Goal: Communication & Community: Answer question/provide support

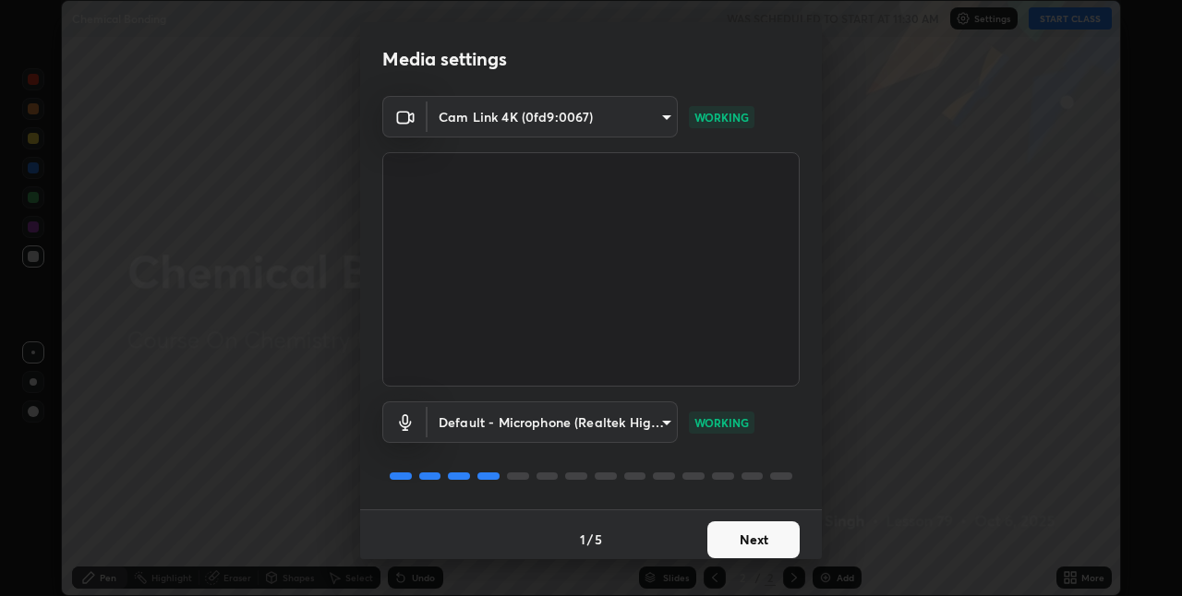
scroll to position [9, 0]
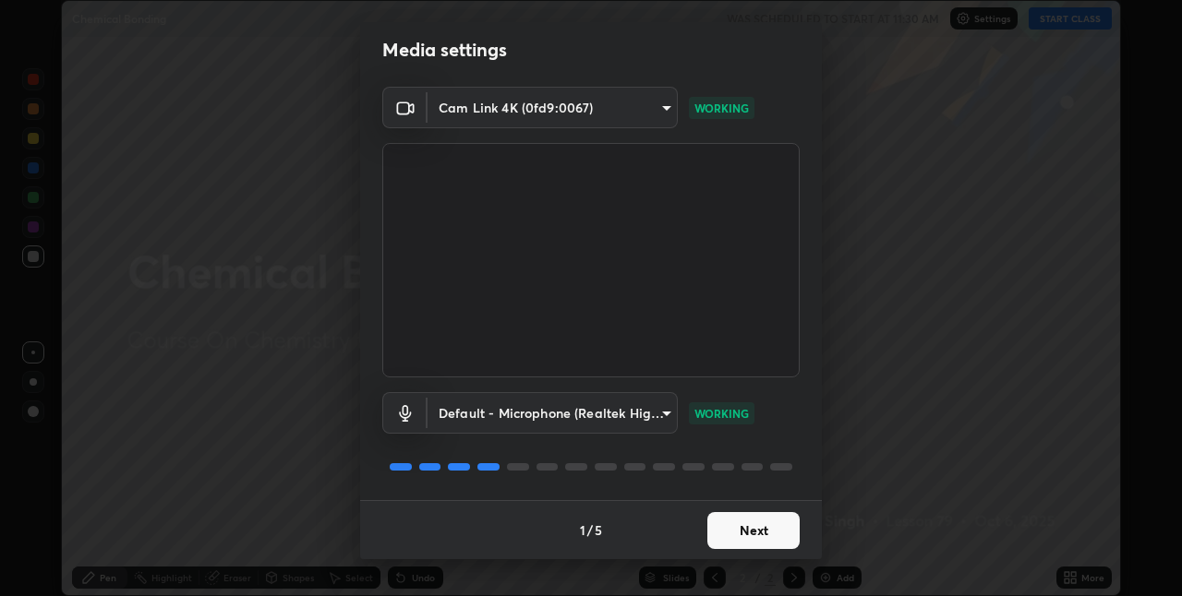
click at [739, 528] on button "Next" at bounding box center [753, 530] width 92 height 37
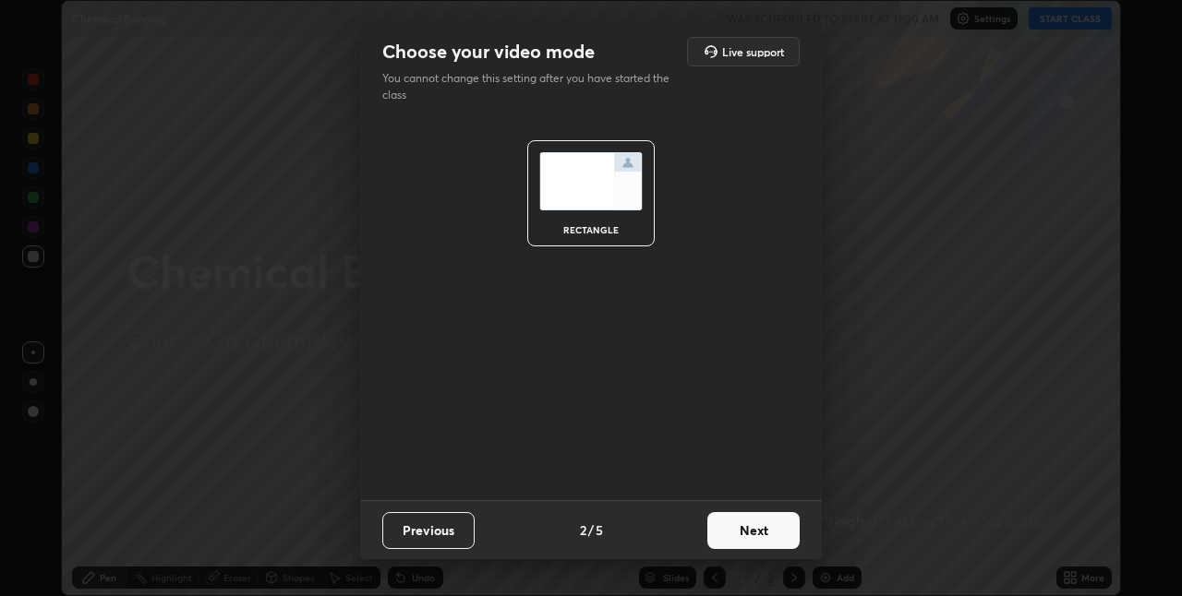
scroll to position [0, 0]
click at [750, 543] on button "Next" at bounding box center [753, 530] width 92 height 37
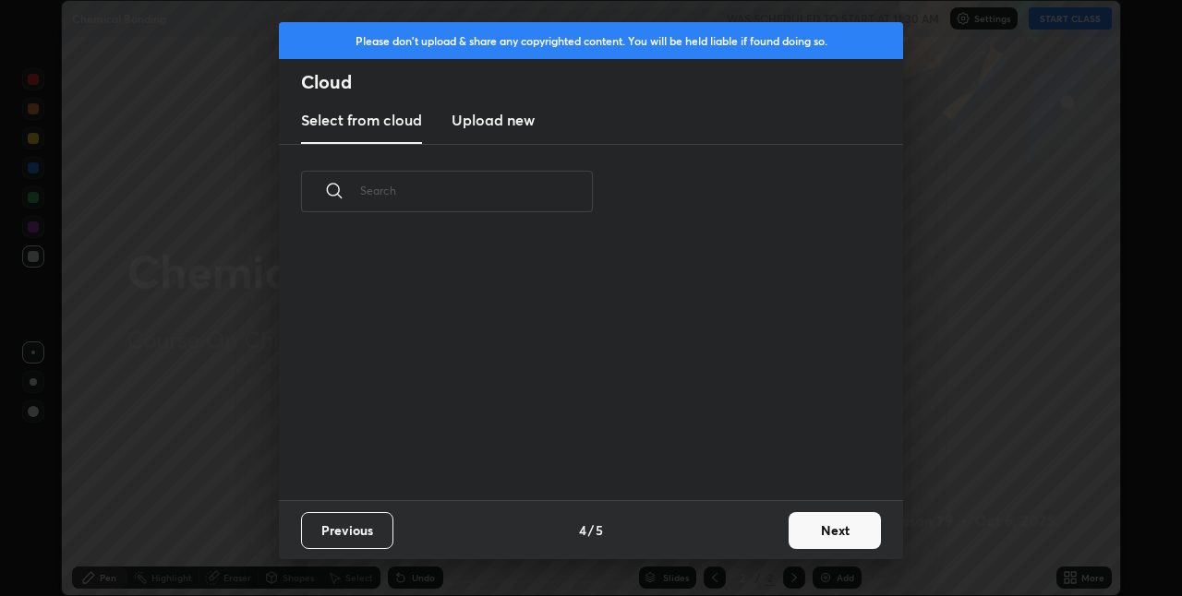
click at [790, 534] on button "Next" at bounding box center [834, 530] width 92 height 37
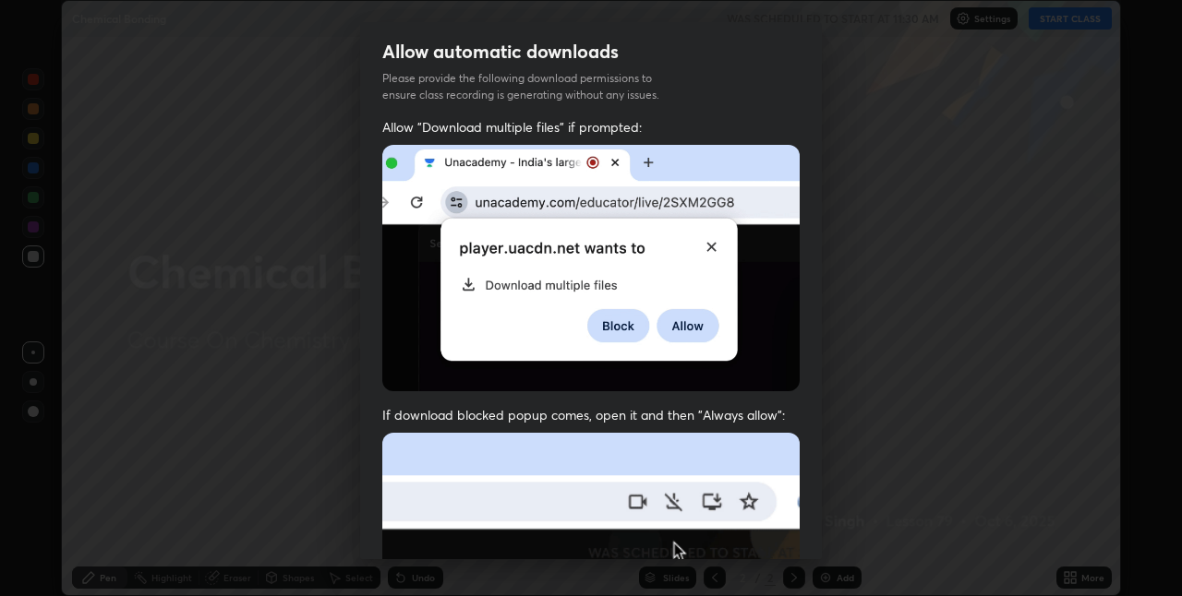
click at [800, 522] on div "Allow "Download multiple files" if prompted: If download blocked popup comes, o…" at bounding box center [591, 506] width 462 height 777
click at [807, 522] on div "Allow "Download multiple files" if prompted: If download blocked popup comes, o…" at bounding box center [591, 506] width 462 height 777
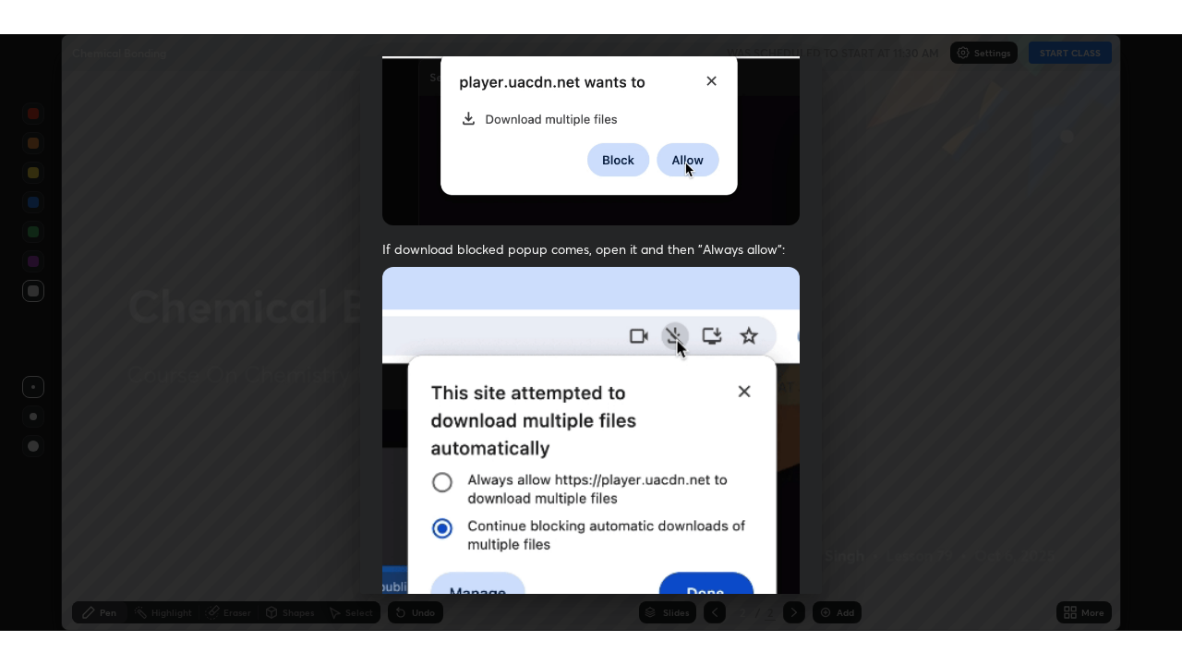
scroll to position [386, 0]
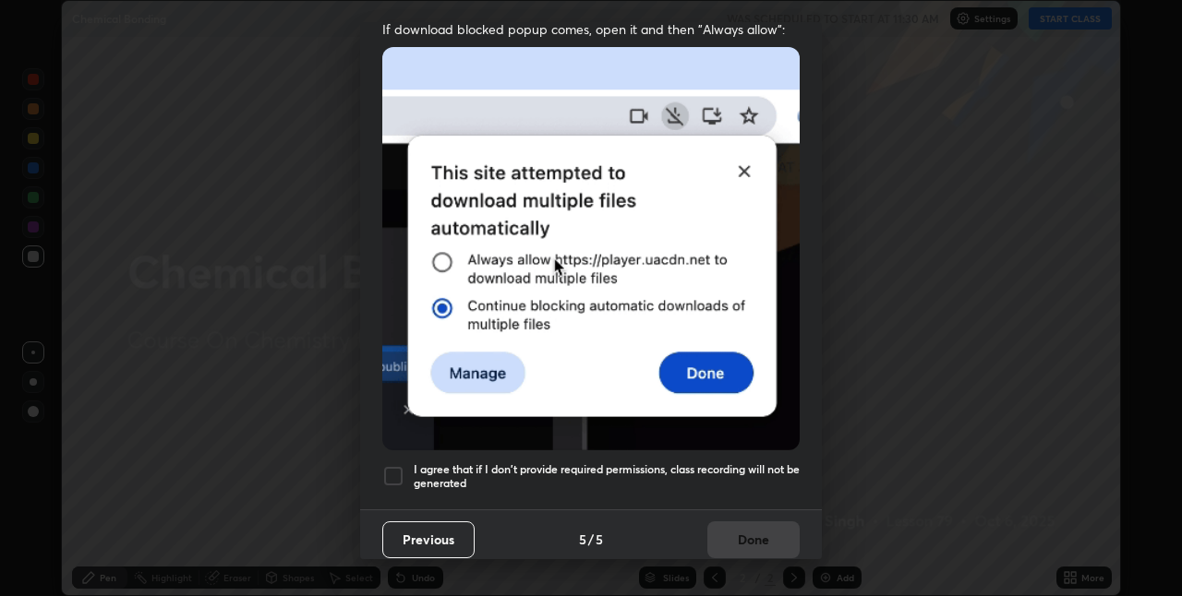
click at [397, 465] on div at bounding box center [393, 476] width 22 height 22
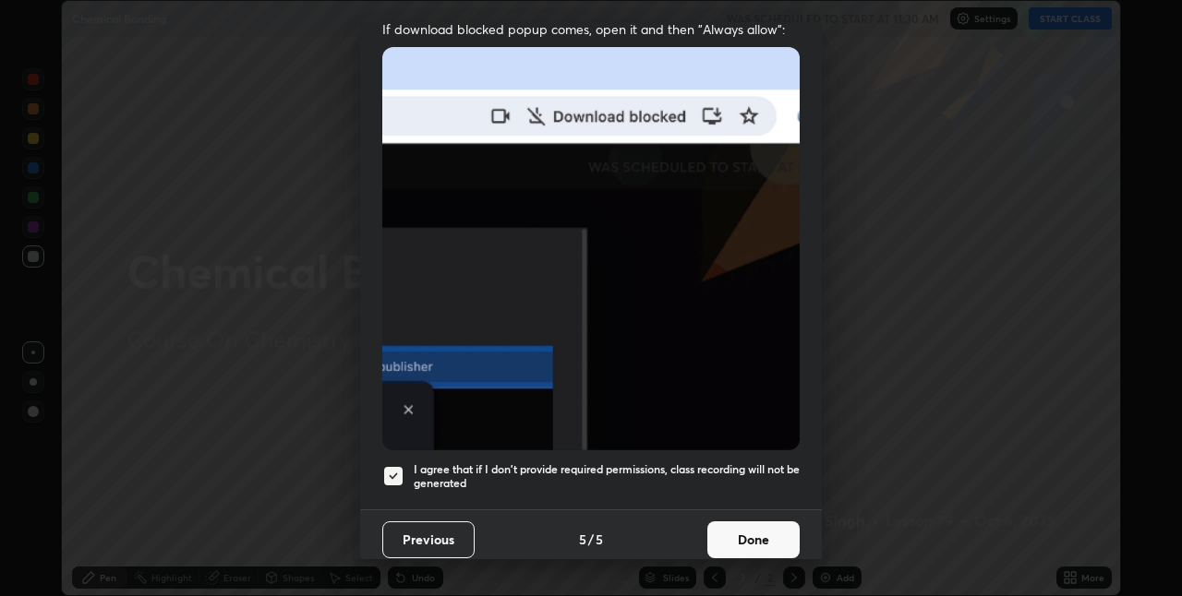
click at [752, 533] on button "Done" at bounding box center [753, 540] width 92 height 37
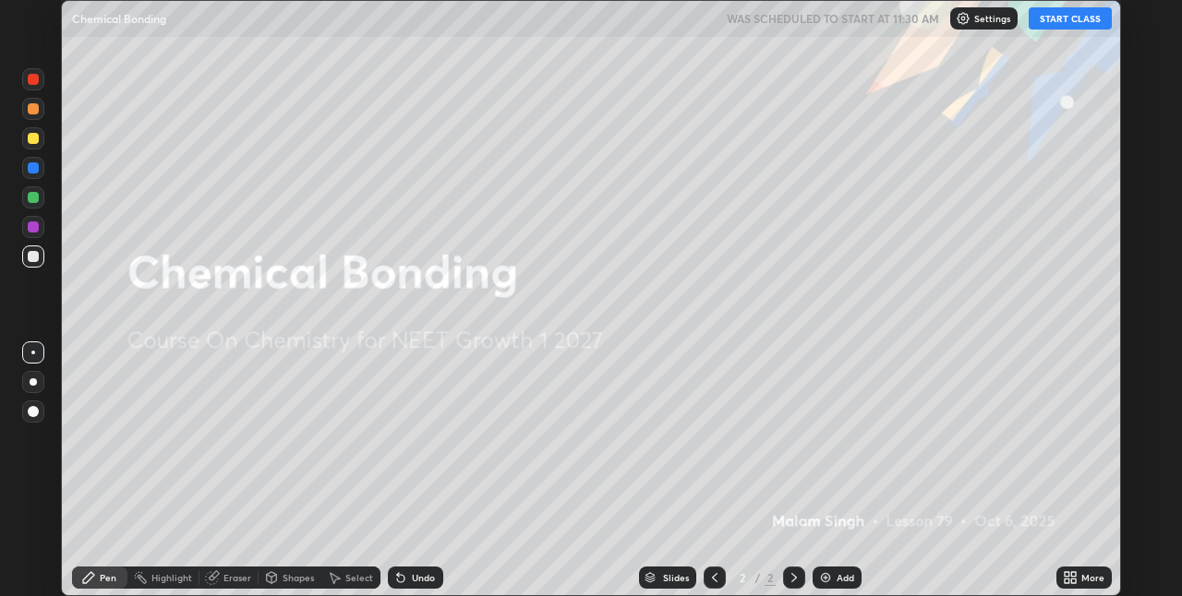
click at [1079, 18] on button "START CLASS" at bounding box center [1069, 18] width 83 height 22
click at [1064, 574] on icon at bounding box center [1066, 574] width 5 height 5
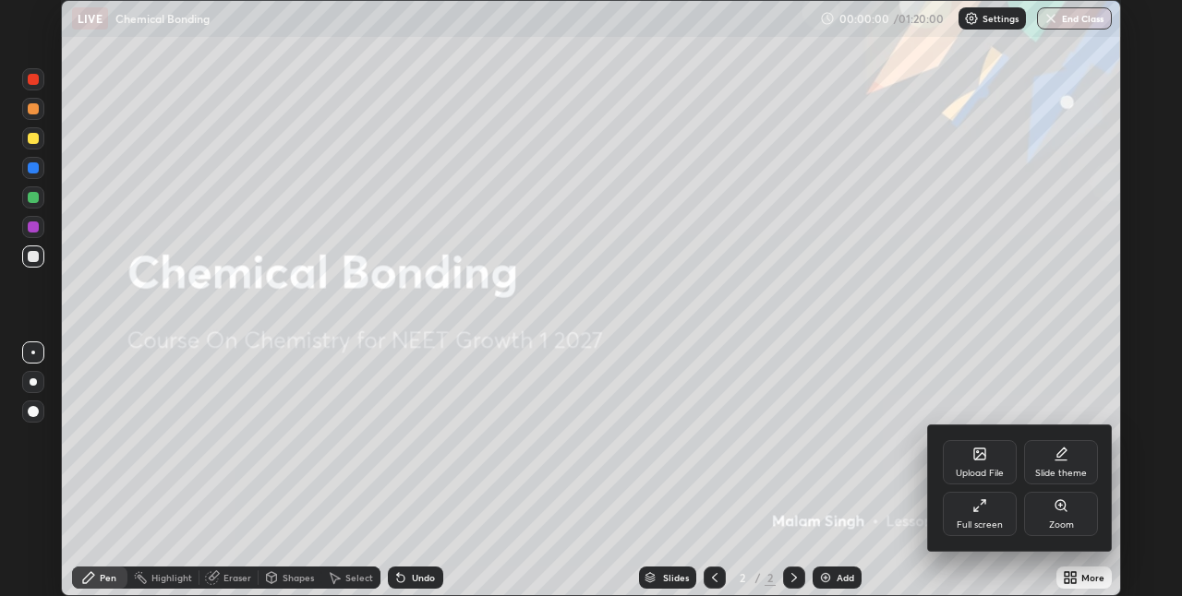
click at [966, 516] on div "Full screen" at bounding box center [979, 514] width 74 height 44
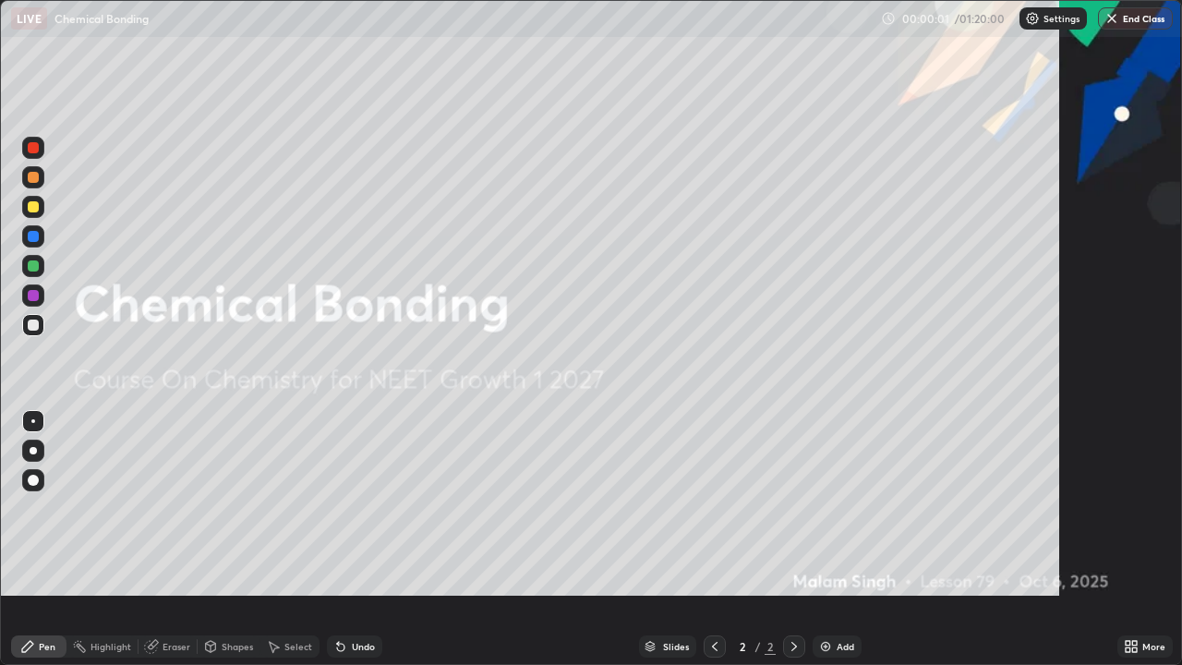
scroll to position [665, 1182]
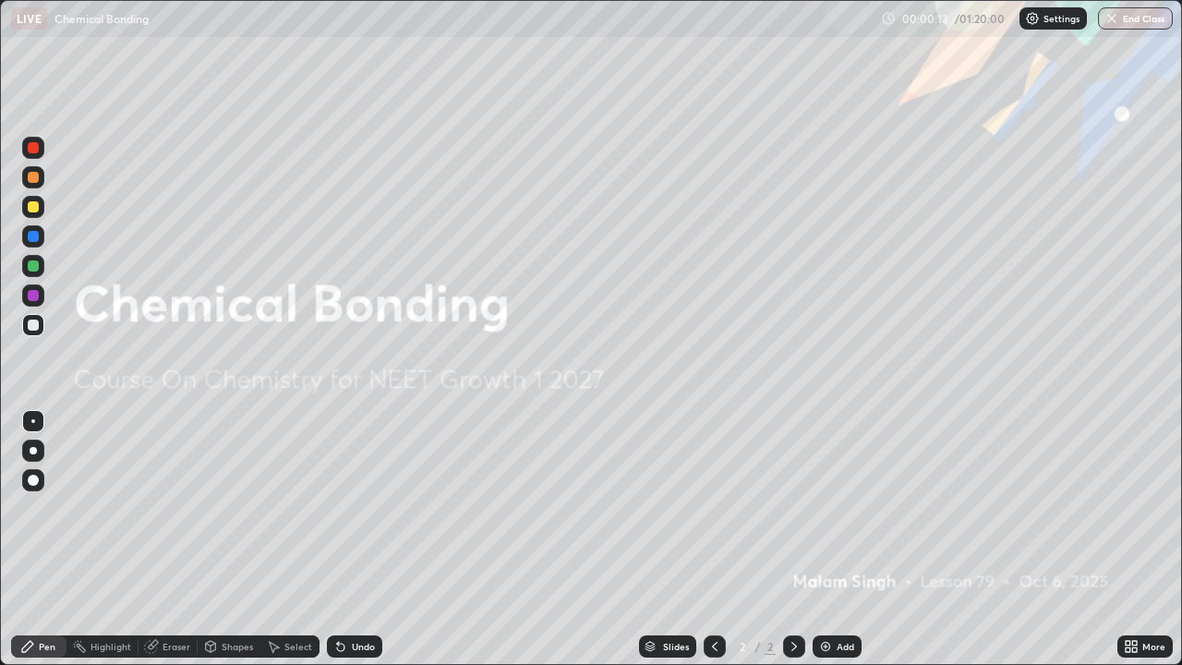
click at [822, 595] on img at bounding box center [825, 646] width 15 height 15
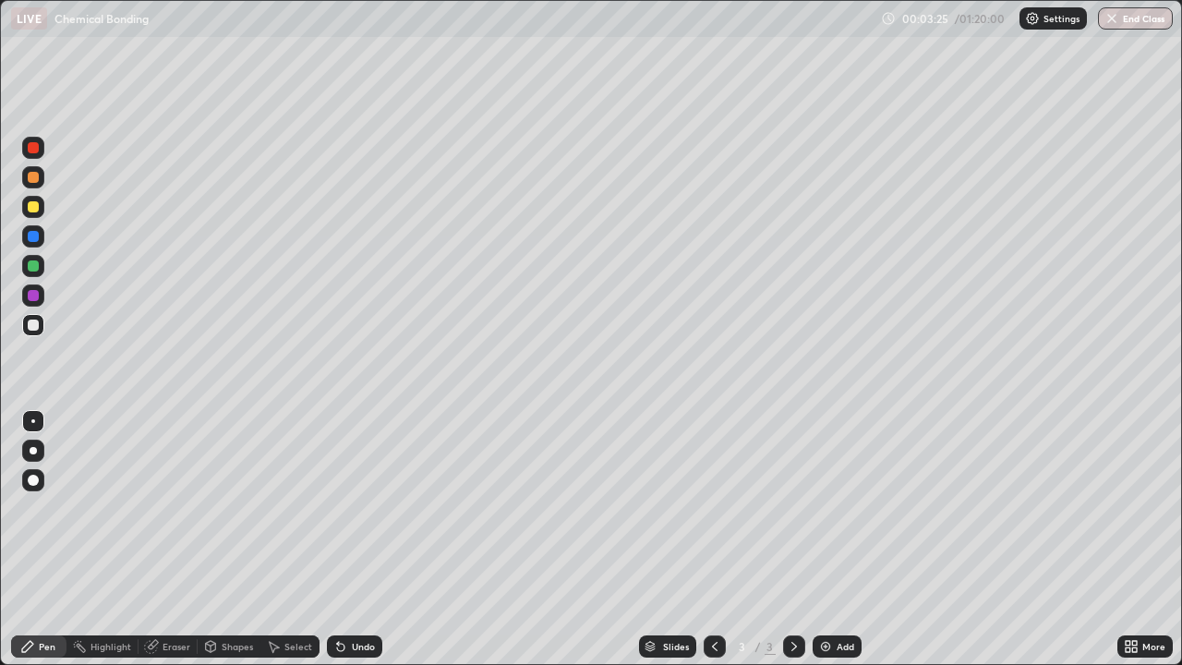
click at [32, 450] on div at bounding box center [33, 450] width 7 height 7
click at [238, 595] on div "Shapes" at bounding box center [237, 646] width 31 height 9
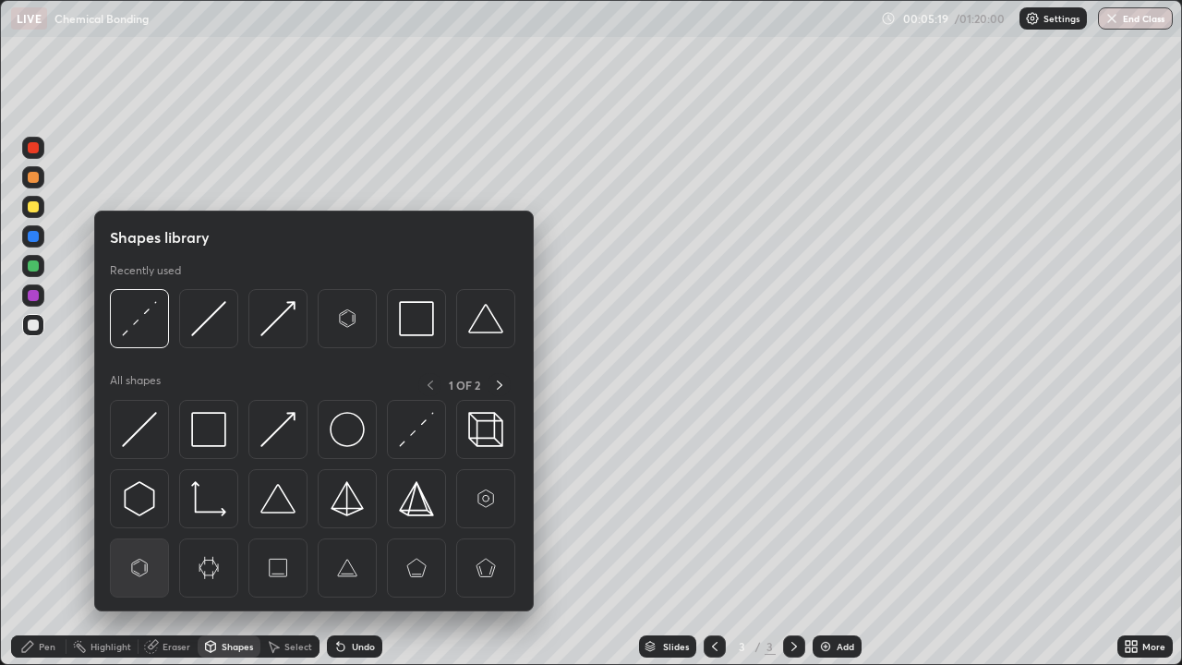
click at [140, 565] on img at bounding box center [139, 567] width 35 height 35
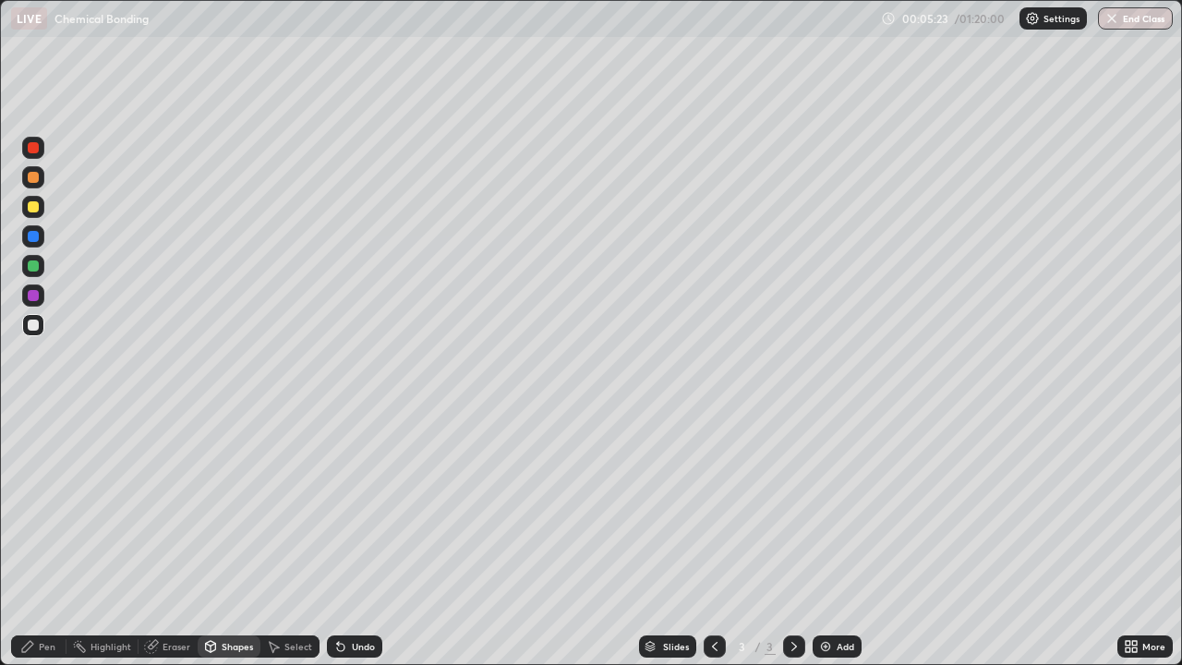
click at [43, 595] on div "Pen" at bounding box center [47, 646] width 17 height 9
click at [160, 595] on div "Eraser" at bounding box center [167, 646] width 59 height 22
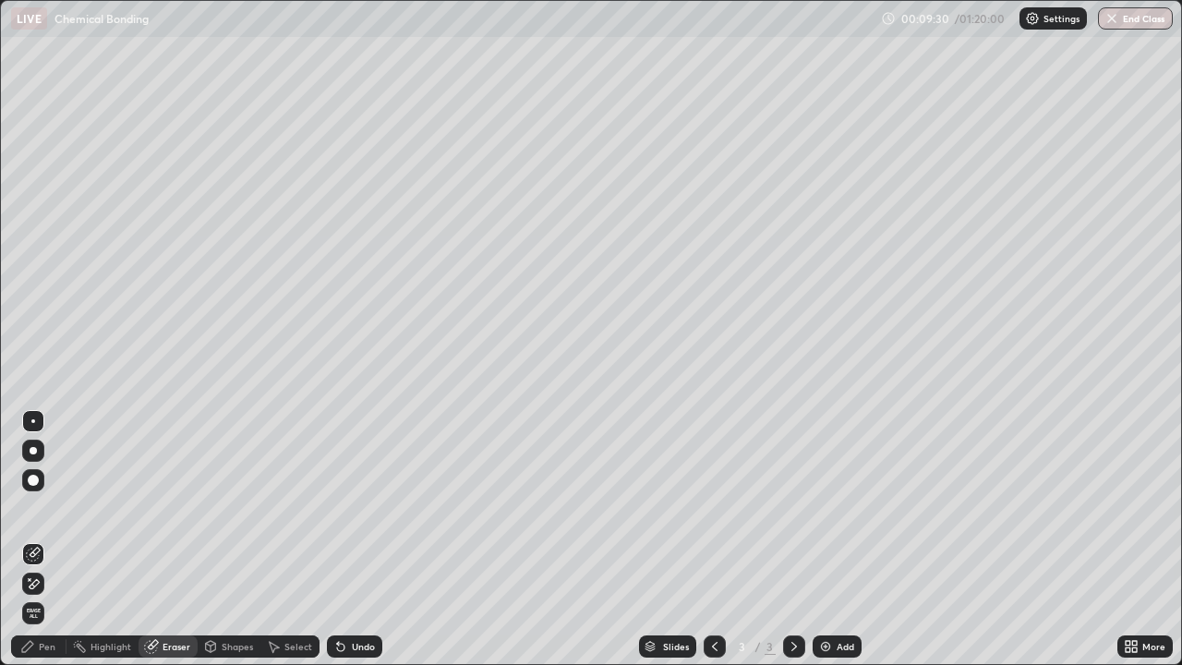
click at [819, 595] on img at bounding box center [825, 646] width 15 height 15
click at [43, 595] on div "Pen" at bounding box center [47, 646] width 17 height 9
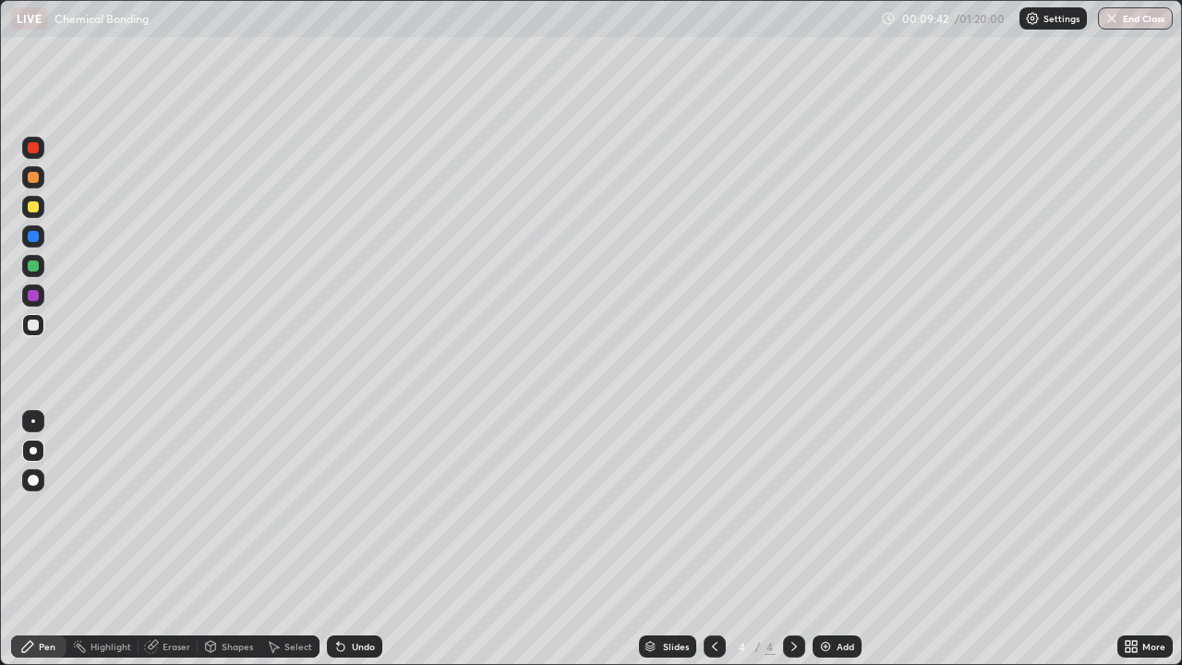
click at [36, 208] on div at bounding box center [33, 206] width 11 height 11
click at [30, 324] on div at bounding box center [33, 324] width 11 height 11
click at [824, 595] on img at bounding box center [825, 646] width 15 height 15
click at [229, 595] on div "Shapes" at bounding box center [237, 646] width 31 height 9
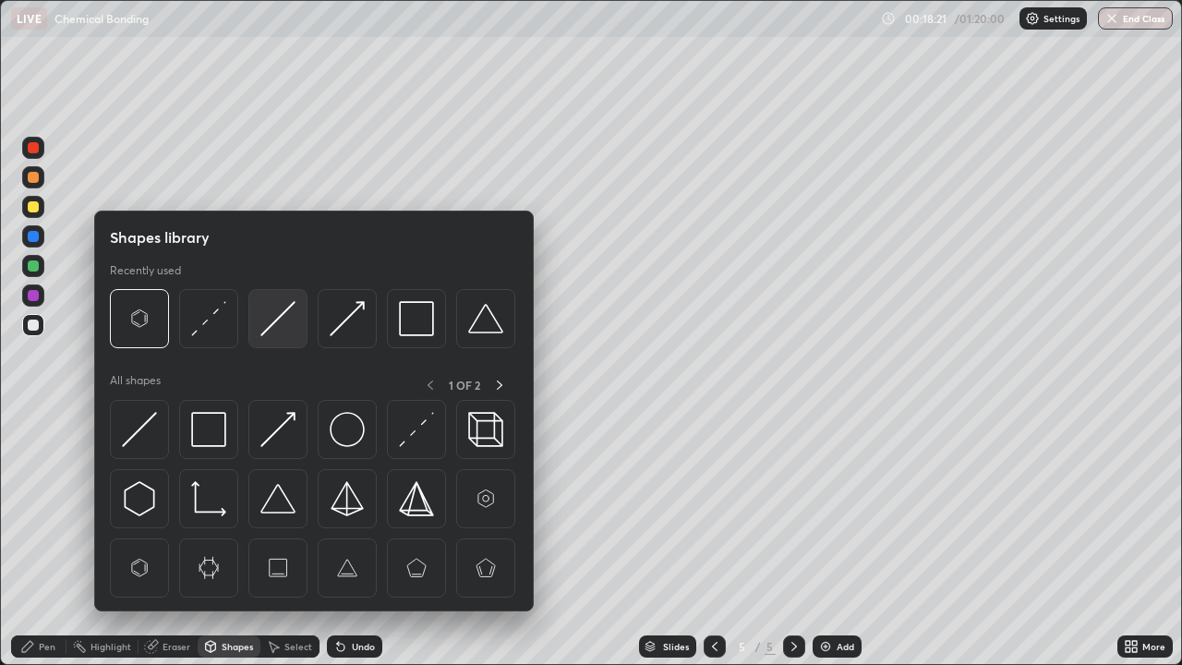
click at [277, 322] on img at bounding box center [277, 318] width 35 height 35
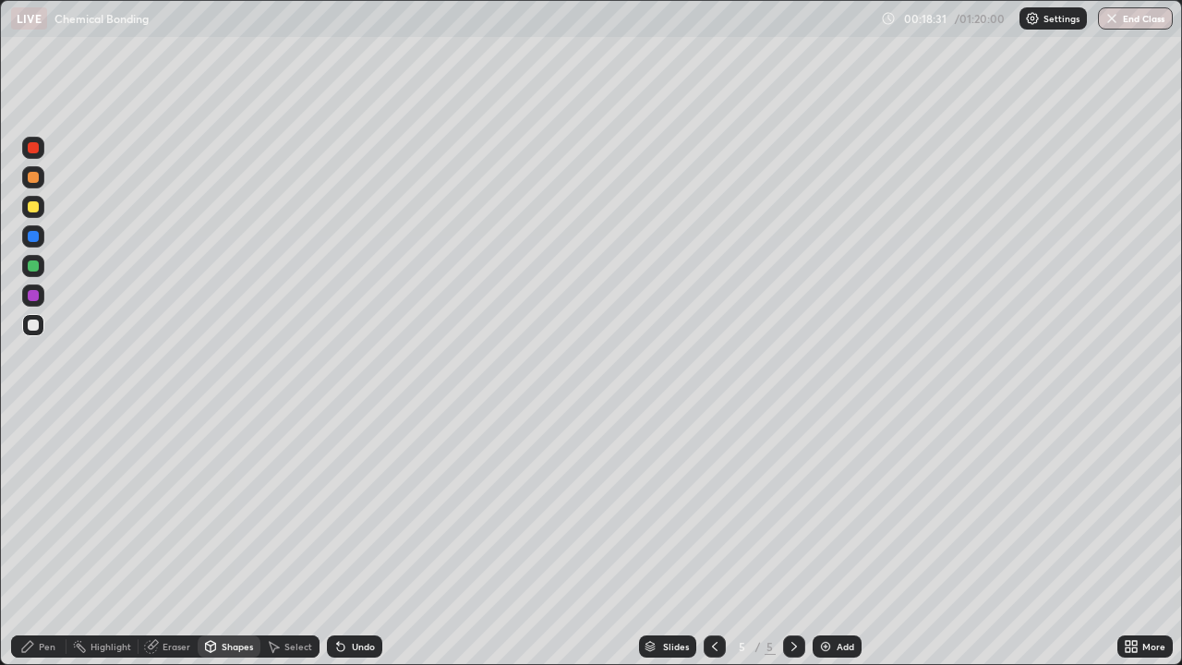
click at [182, 595] on div "Eraser" at bounding box center [176, 646] width 28 height 9
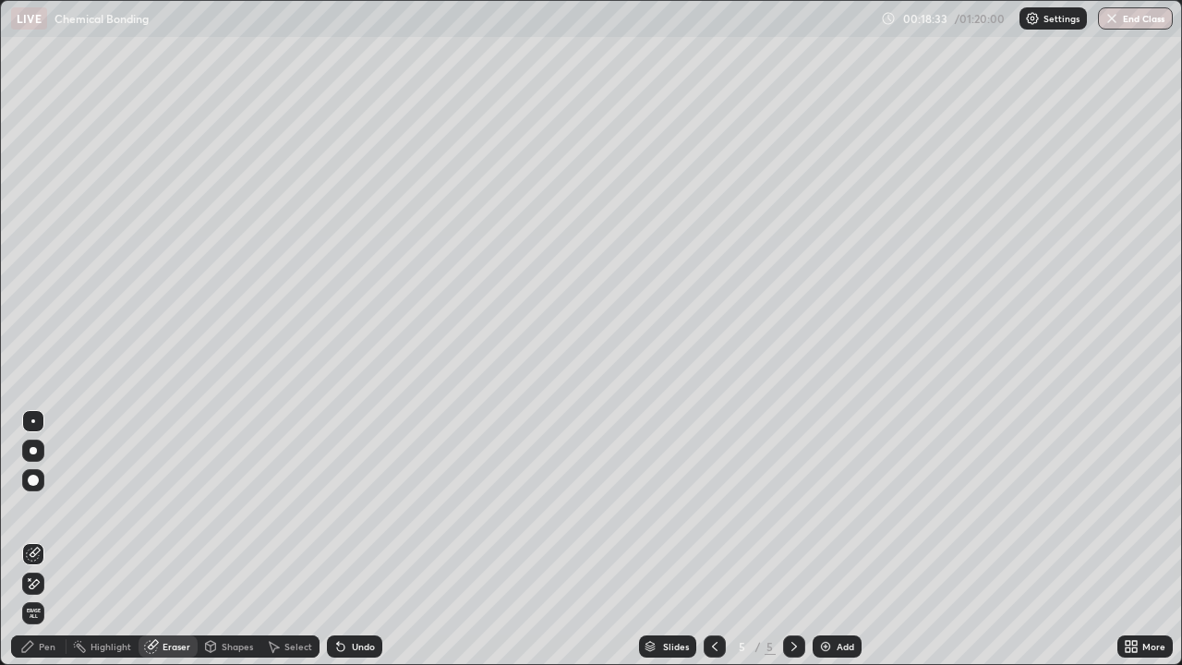
click at [232, 595] on div "Shapes" at bounding box center [237, 646] width 31 height 9
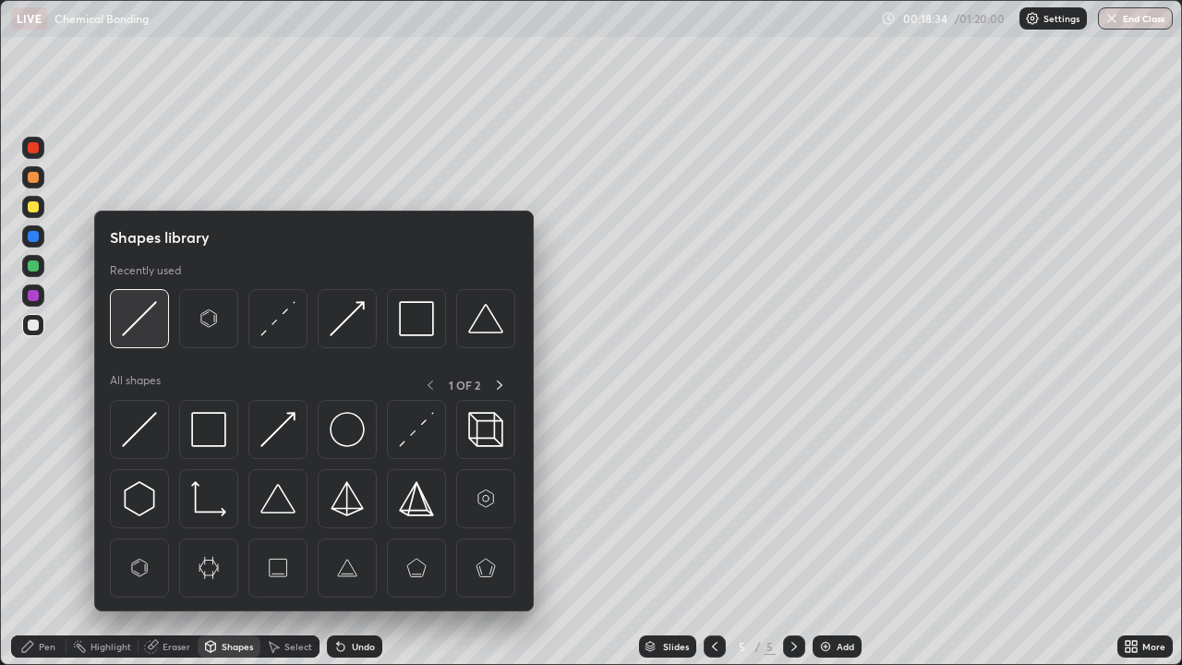
click at [143, 319] on img at bounding box center [139, 318] width 35 height 35
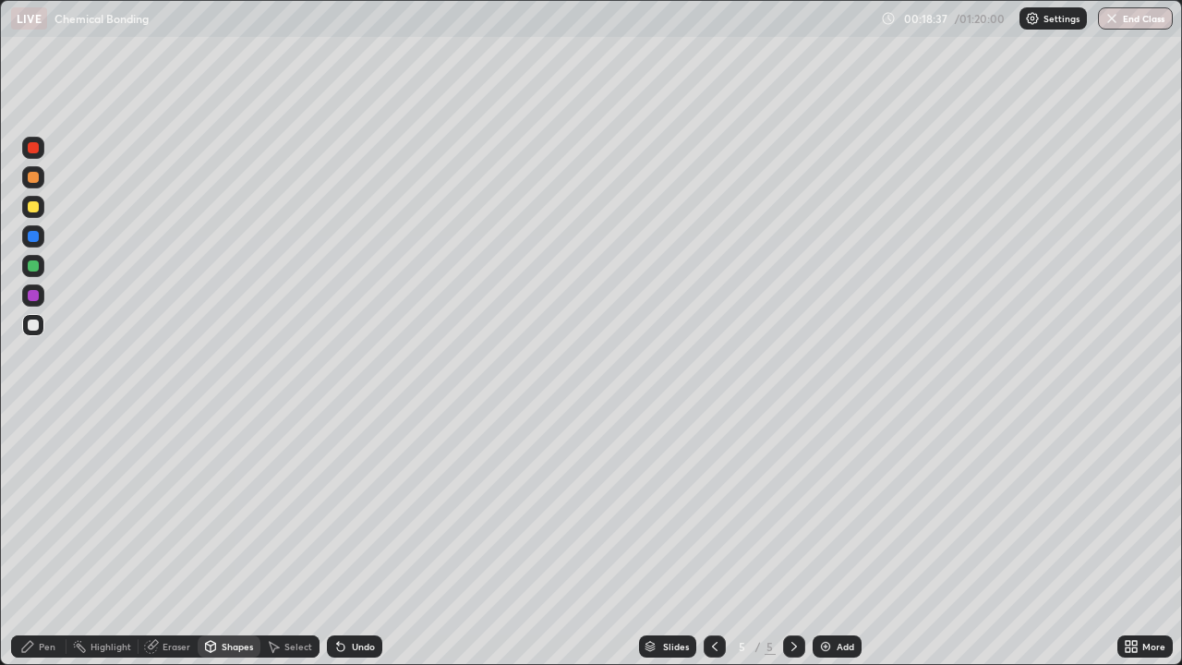
click at [38, 595] on div "Pen" at bounding box center [38, 646] width 55 height 22
click at [26, 272] on div at bounding box center [33, 266] width 22 height 22
click at [228, 595] on div "Shapes" at bounding box center [237, 646] width 31 height 9
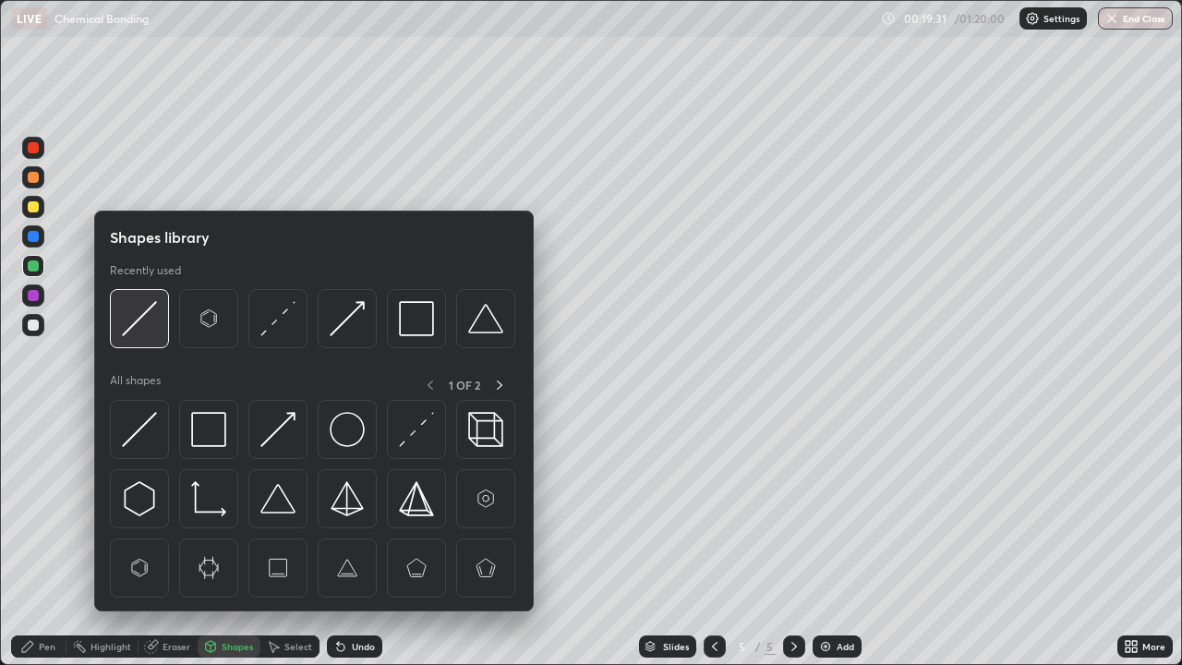
click at [134, 319] on img at bounding box center [139, 318] width 35 height 35
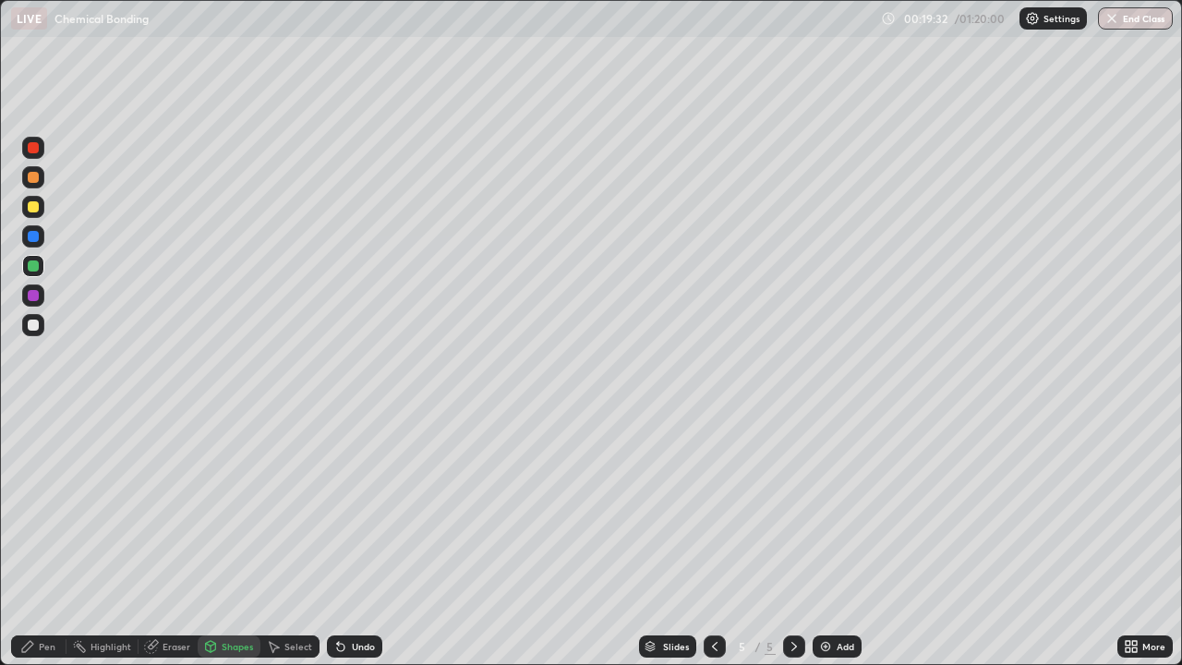
click at [31, 321] on div at bounding box center [33, 324] width 11 height 11
click at [170, 595] on div "Eraser" at bounding box center [176, 646] width 28 height 9
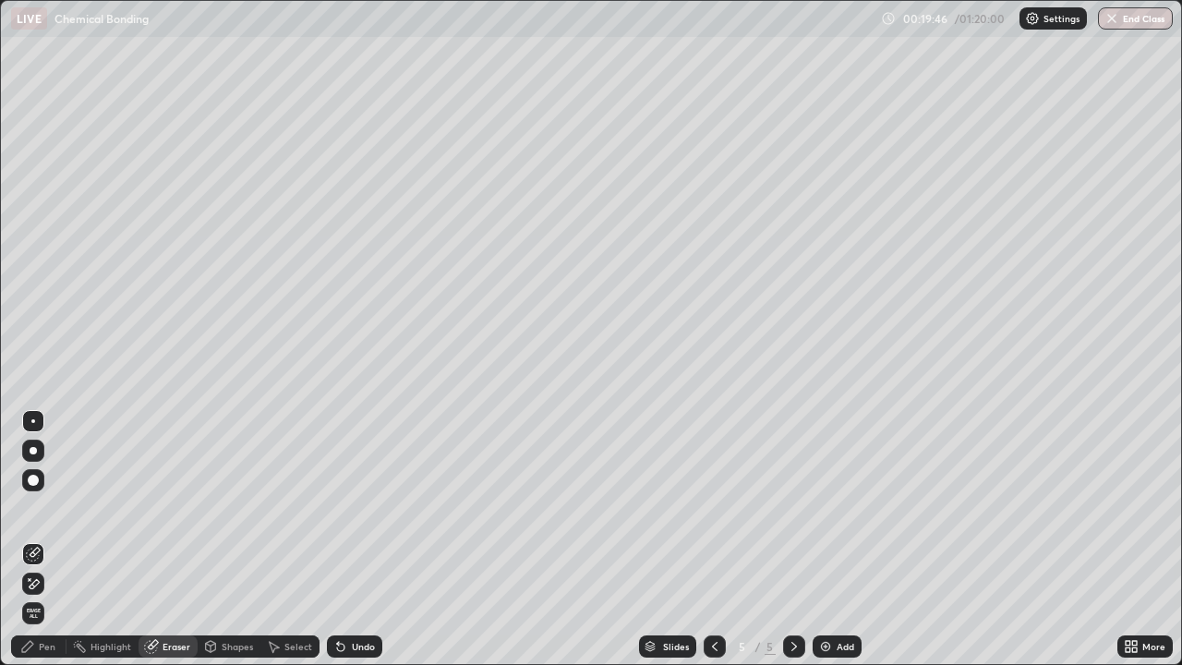
click at [231, 595] on div "Shapes" at bounding box center [229, 646] width 63 height 22
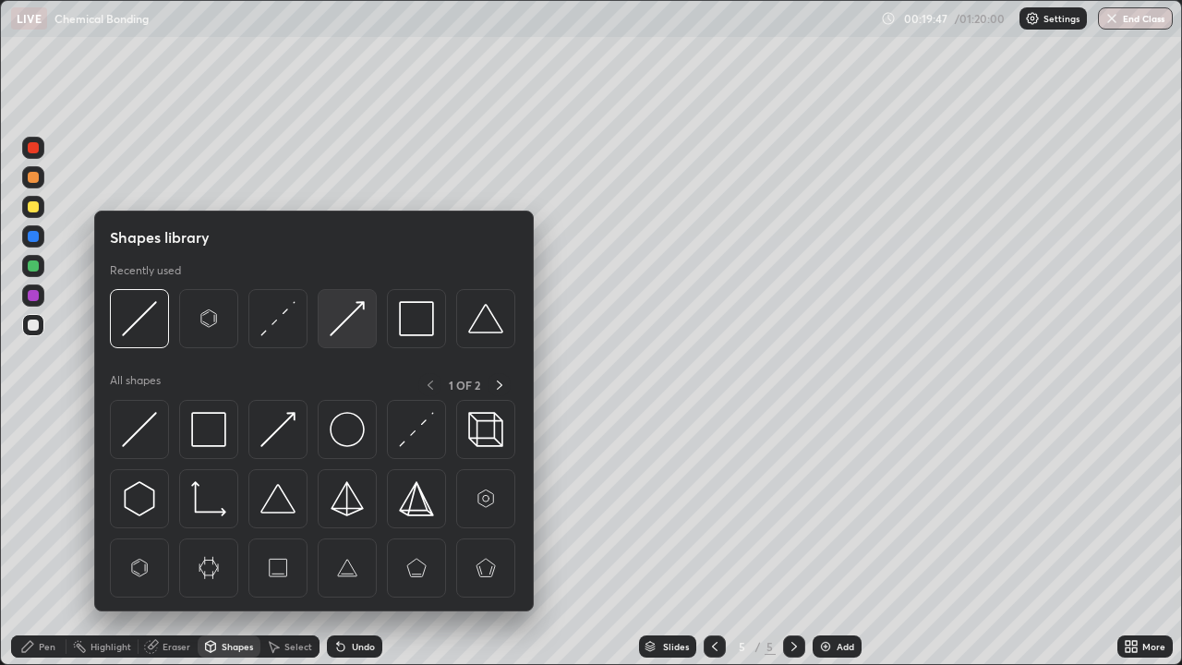
click at [353, 313] on img at bounding box center [347, 318] width 35 height 35
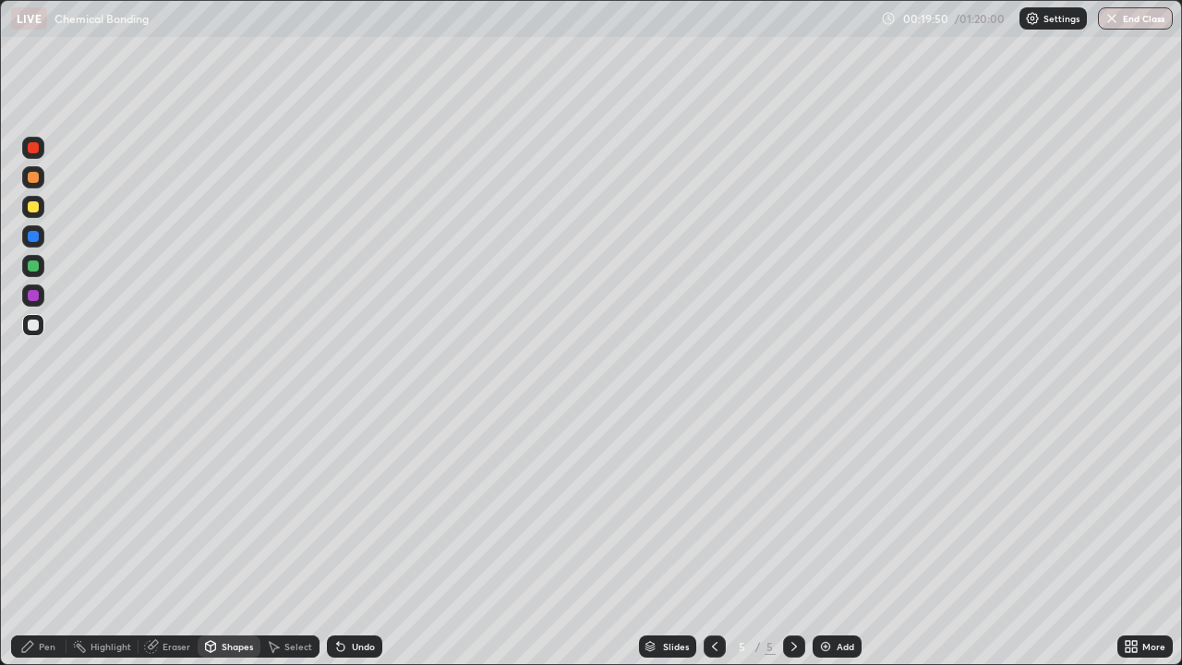
click at [43, 595] on div "Pen" at bounding box center [47, 646] width 17 height 9
click at [360, 595] on div "Undo" at bounding box center [363, 646] width 23 height 9
click at [369, 595] on div "Undo" at bounding box center [363, 646] width 23 height 9
click at [371, 595] on div "Undo" at bounding box center [354, 646] width 55 height 22
click at [351, 595] on div "Undo" at bounding box center [354, 646] width 55 height 22
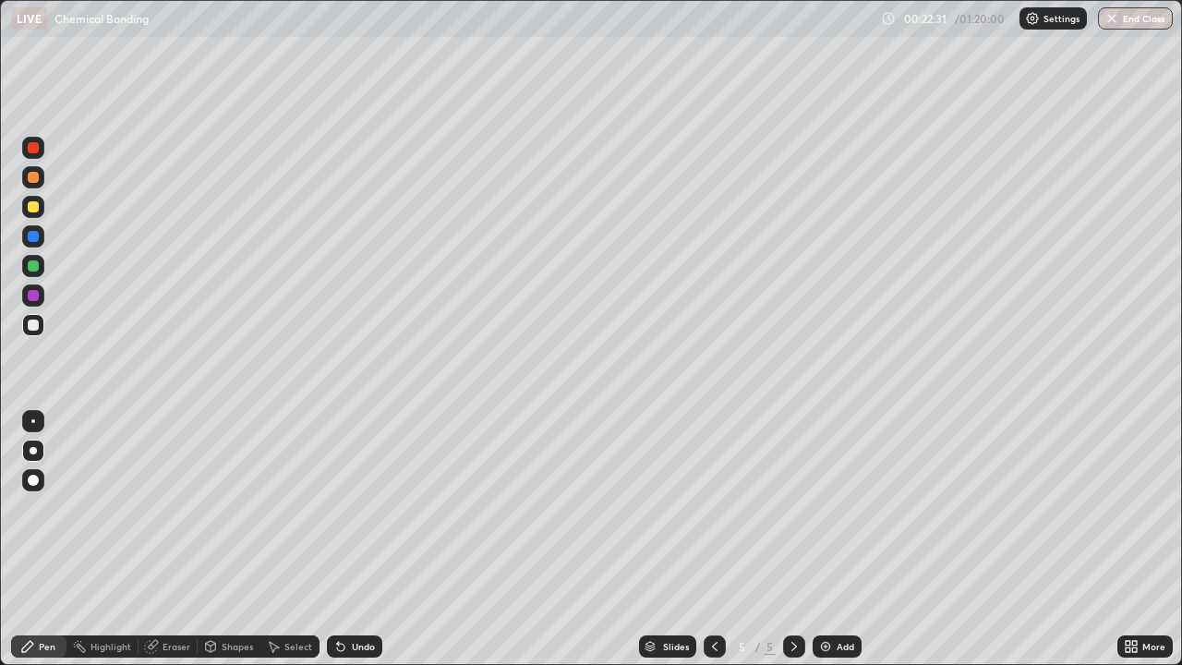
click at [360, 595] on div "Undo" at bounding box center [363, 646] width 23 height 9
click at [366, 595] on div "Undo" at bounding box center [363, 646] width 23 height 9
click at [824, 595] on img at bounding box center [825, 646] width 15 height 15
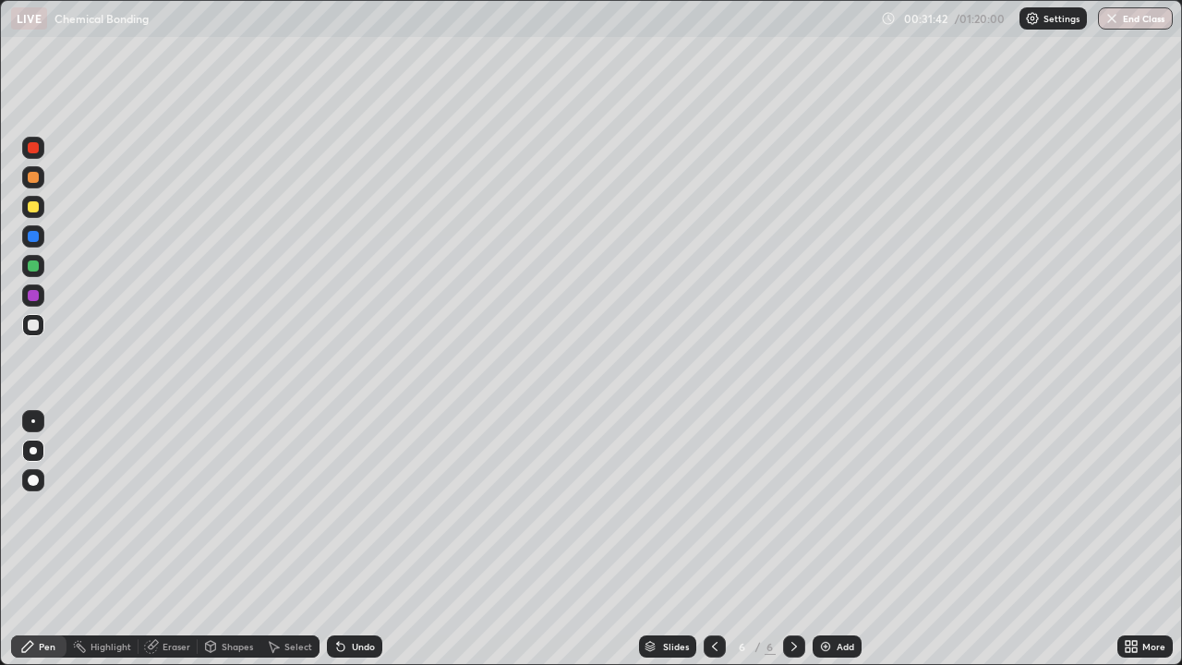
click at [29, 276] on div at bounding box center [33, 266] width 22 height 22
click at [30, 305] on div at bounding box center [33, 295] width 22 height 22
click at [821, 595] on img at bounding box center [825, 646] width 15 height 15
click at [30, 178] on div at bounding box center [33, 177] width 11 height 11
click at [34, 323] on div at bounding box center [33, 324] width 11 height 11
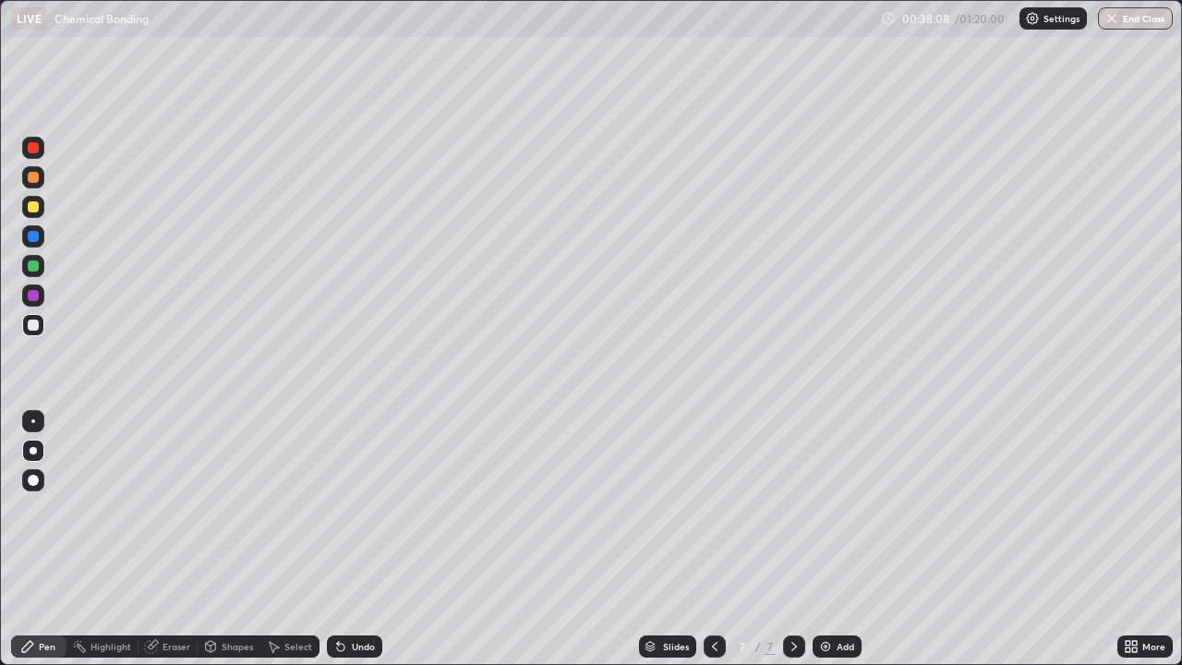
click at [33, 204] on div at bounding box center [33, 206] width 11 height 11
click at [353, 595] on div "Undo" at bounding box center [363, 646] width 23 height 9
click at [357, 595] on div "Undo" at bounding box center [363, 646] width 23 height 9
click at [824, 595] on img at bounding box center [825, 646] width 15 height 15
click at [26, 182] on div at bounding box center [33, 177] width 22 height 22
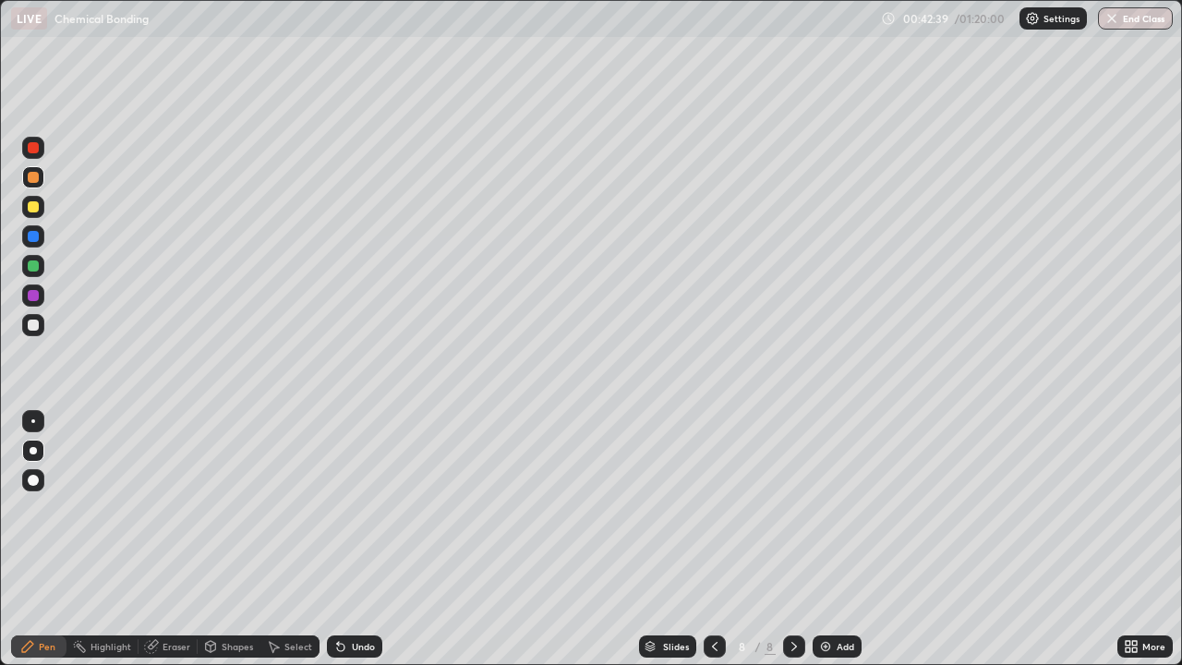
click at [30, 205] on div at bounding box center [33, 206] width 11 height 11
click at [37, 332] on div at bounding box center [33, 325] width 22 height 22
click at [33, 177] on div at bounding box center [33, 177] width 11 height 11
click at [30, 327] on div at bounding box center [33, 324] width 11 height 11
click at [30, 210] on div at bounding box center [33, 206] width 11 height 11
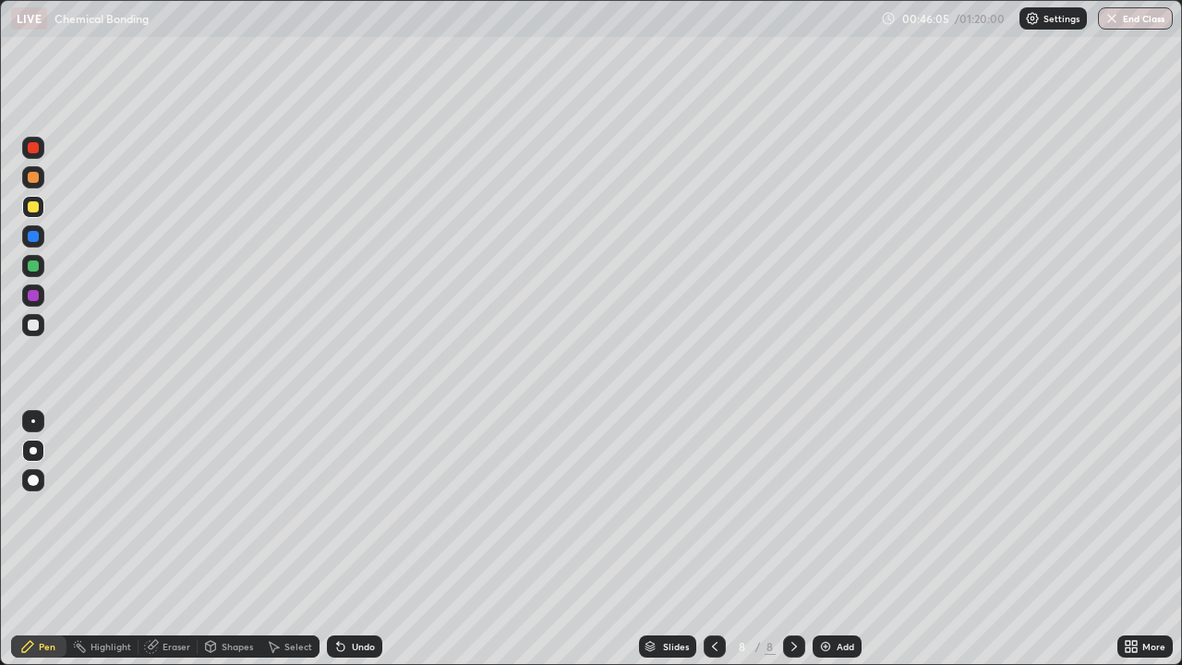
click at [31, 266] on div at bounding box center [33, 265] width 11 height 11
click at [33, 326] on div at bounding box center [33, 324] width 11 height 11
click at [42, 212] on div at bounding box center [33, 207] width 22 height 22
click at [30, 267] on div at bounding box center [33, 265] width 11 height 11
click at [33, 328] on div at bounding box center [33, 324] width 11 height 11
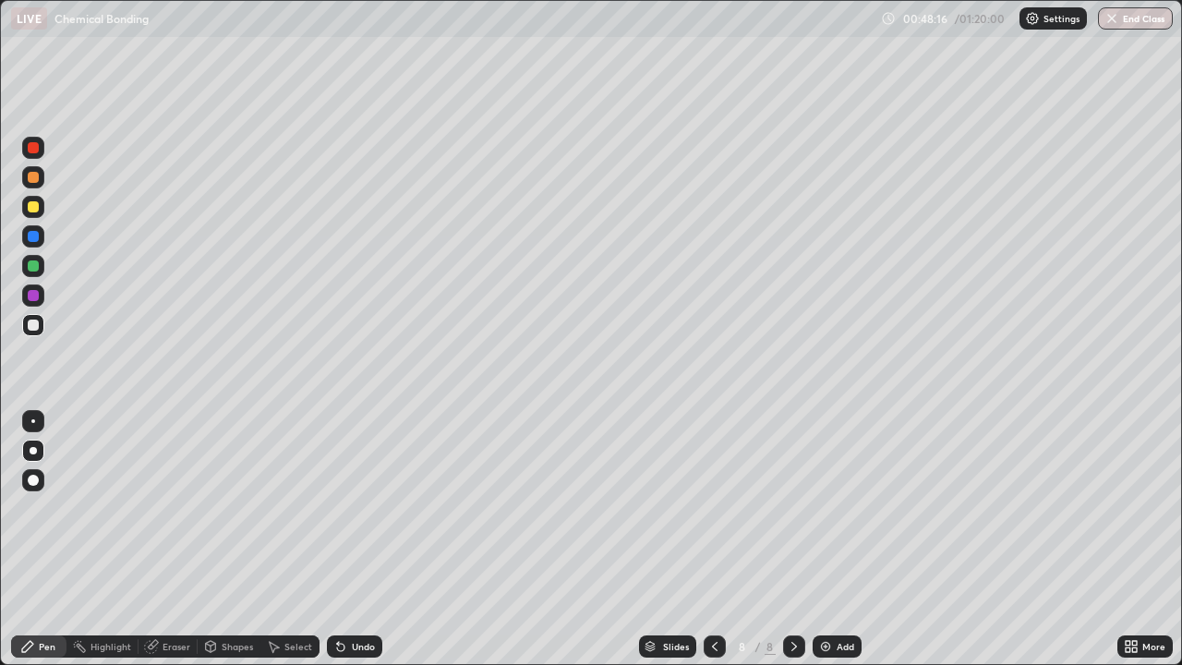
click at [222, 595] on div "Shapes" at bounding box center [237, 646] width 31 height 9
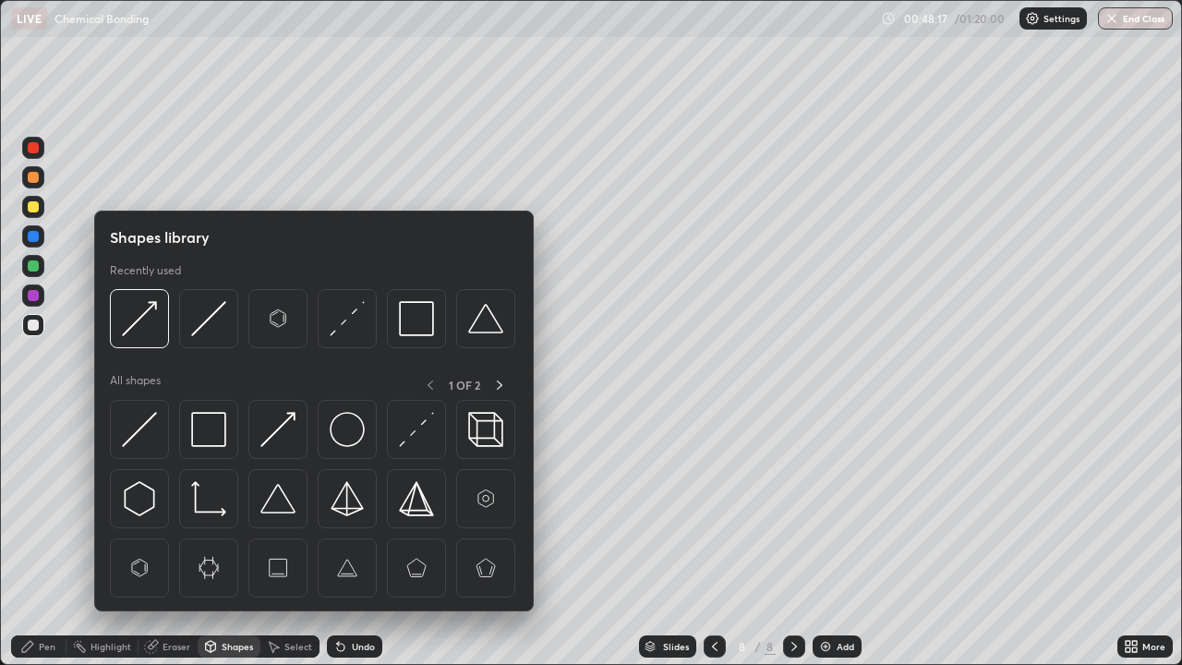
click at [331, 323] on img at bounding box center [347, 318] width 35 height 35
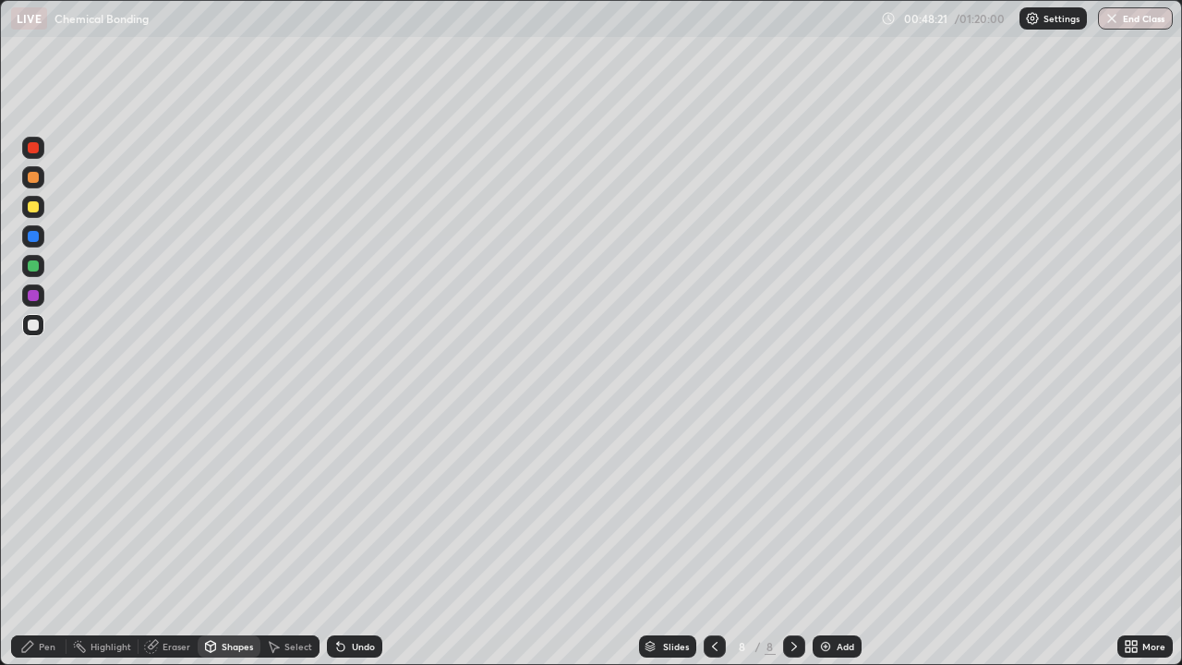
click at [42, 595] on div "Pen" at bounding box center [47, 646] width 17 height 9
click at [30, 272] on div at bounding box center [33, 266] width 22 height 22
click at [285, 595] on div "Select" at bounding box center [298, 646] width 28 height 9
click at [228, 595] on div "Shapes" at bounding box center [237, 646] width 31 height 9
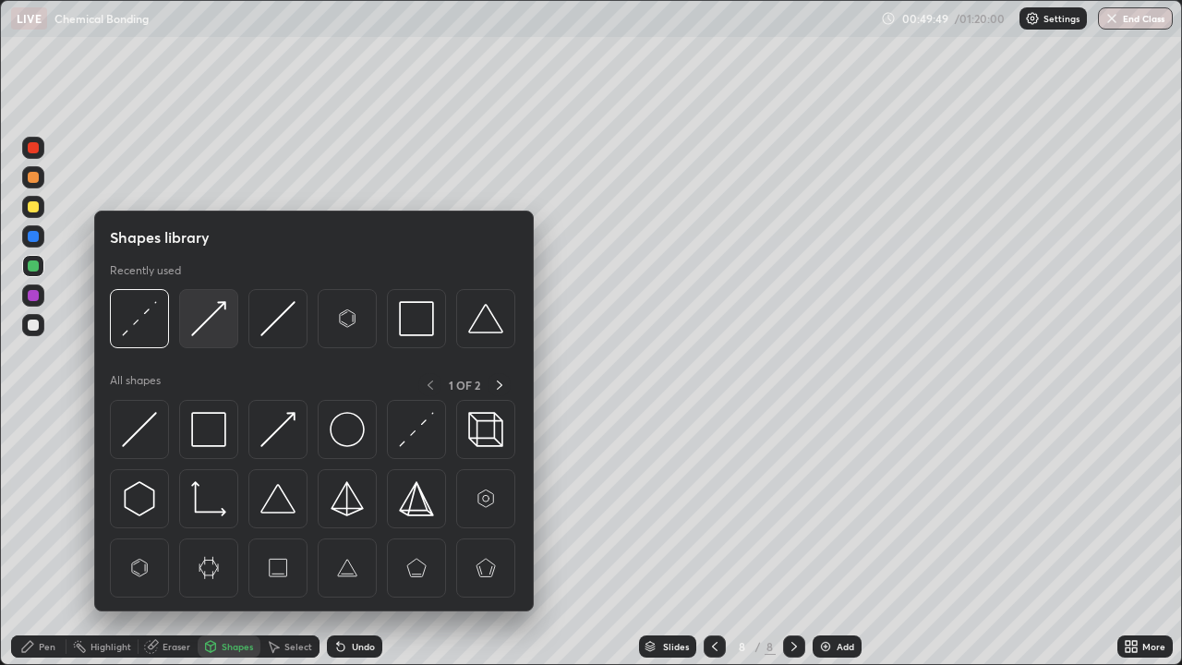
click at [223, 302] on img at bounding box center [208, 318] width 35 height 35
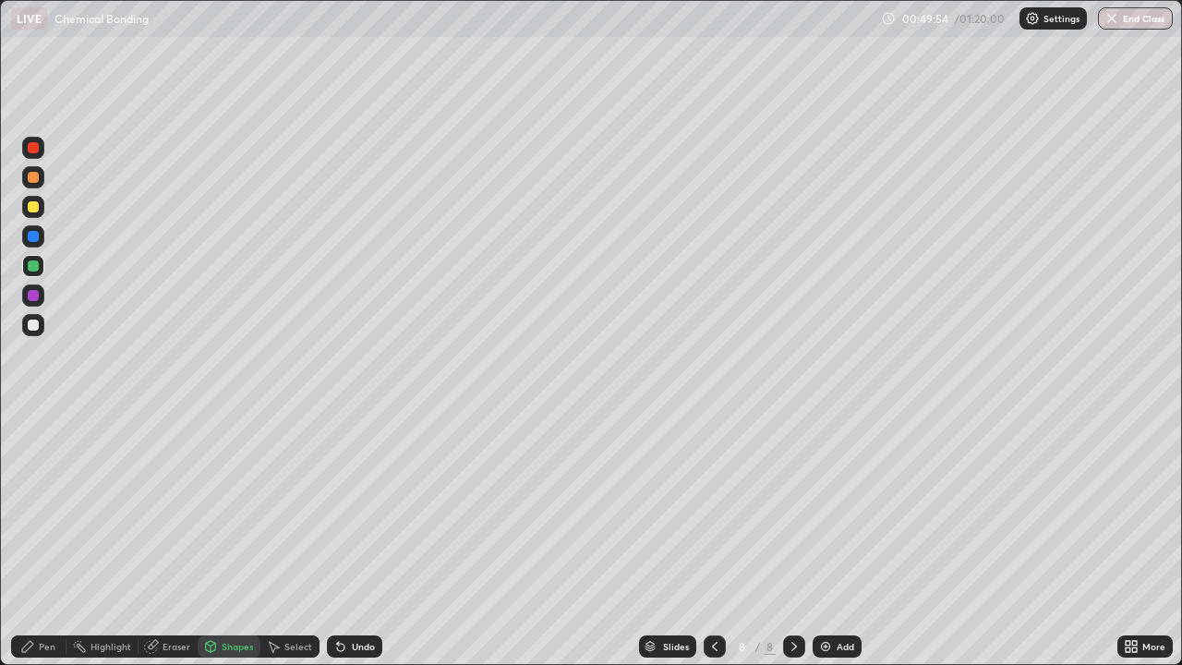
click at [44, 595] on div "Pen" at bounding box center [47, 646] width 17 height 9
click at [35, 327] on div at bounding box center [33, 324] width 11 height 11
click at [29, 213] on div at bounding box center [33, 207] width 22 height 22
click at [29, 186] on div at bounding box center [33, 177] width 22 height 22
click at [229, 595] on div "Shapes" at bounding box center [237, 646] width 31 height 9
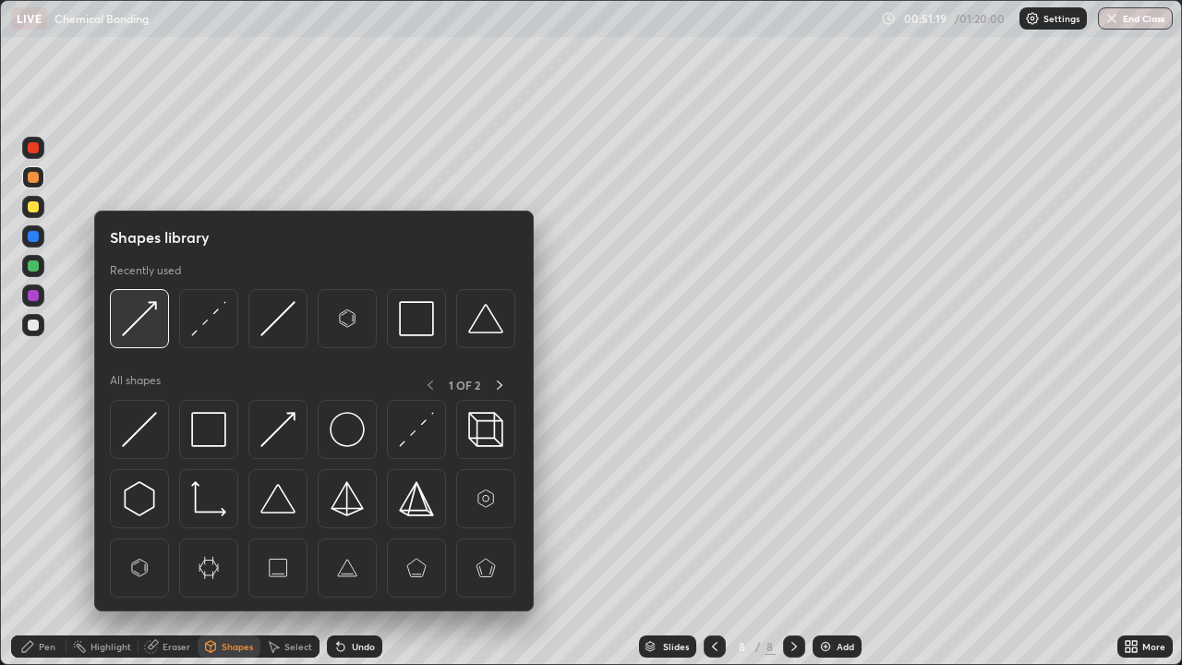
click at [145, 314] on img at bounding box center [139, 318] width 35 height 35
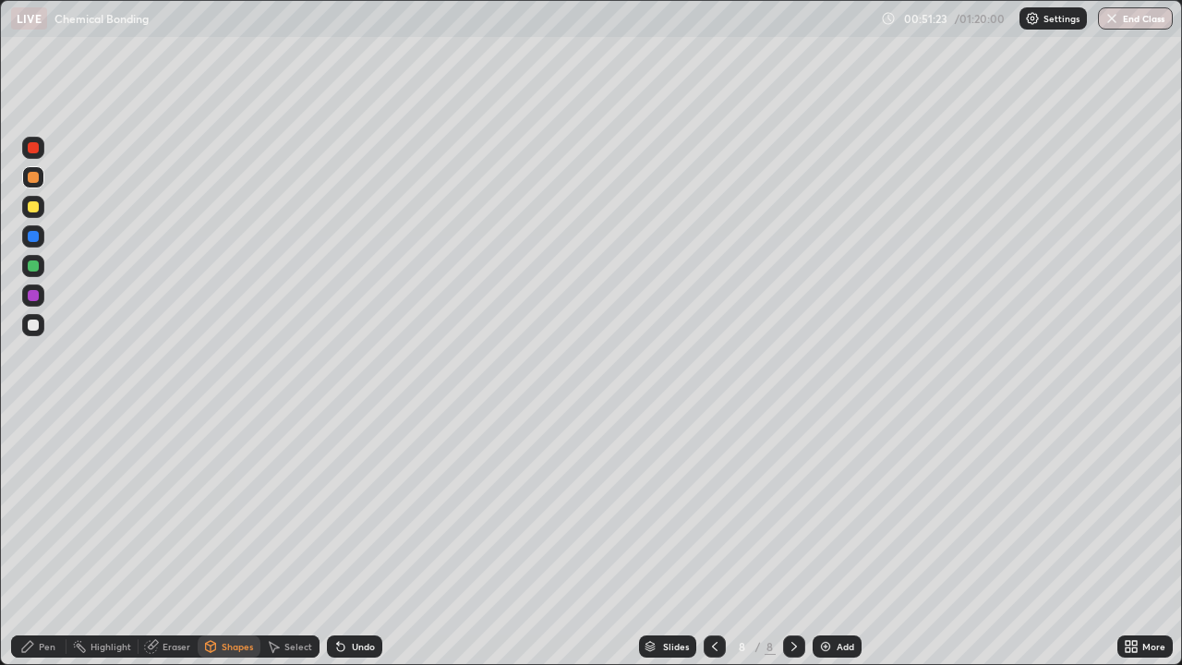
click at [49, 595] on div "Pen" at bounding box center [38, 646] width 55 height 22
click at [39, 332] on div at bounding box center [33, 325] width 22 height 22
click at [31, 184] on div at bounding box center [33, 177] width 22 height 22
click at [33, 290] on div at bounding box center [33, 295] width 11 height 11
click at [35, 325] on div at bounding box center [33, 324] width 11 height 11
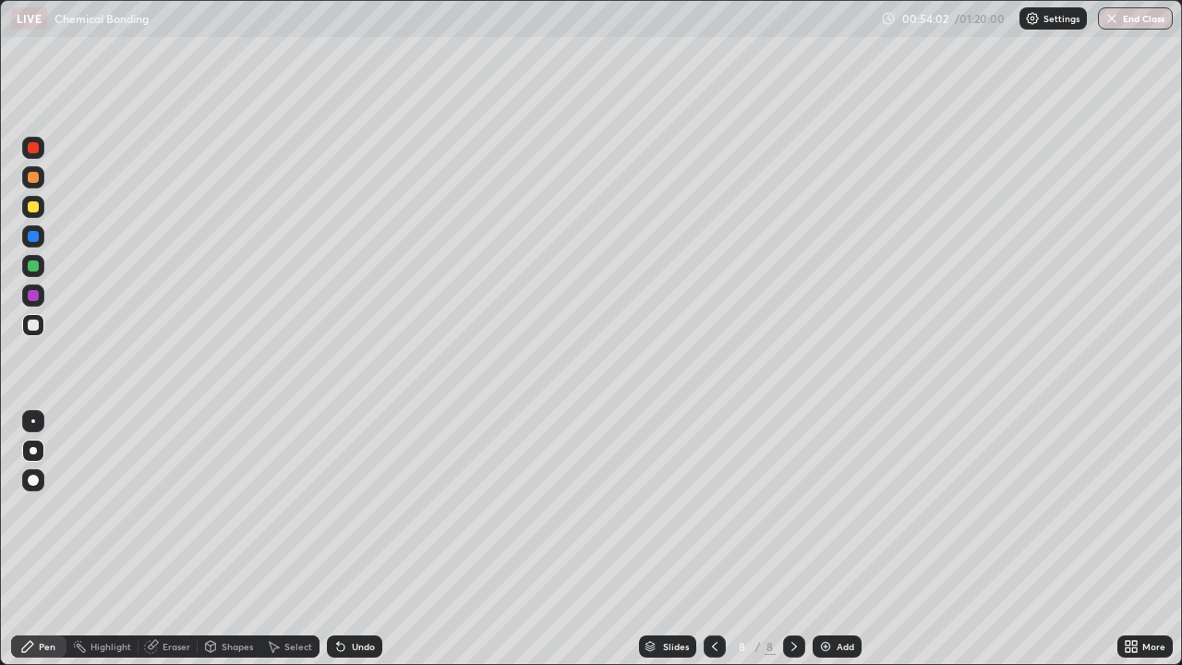
click at [234, 595] on div "Shapes" at bounding box center [237, 646] width 31 height 9
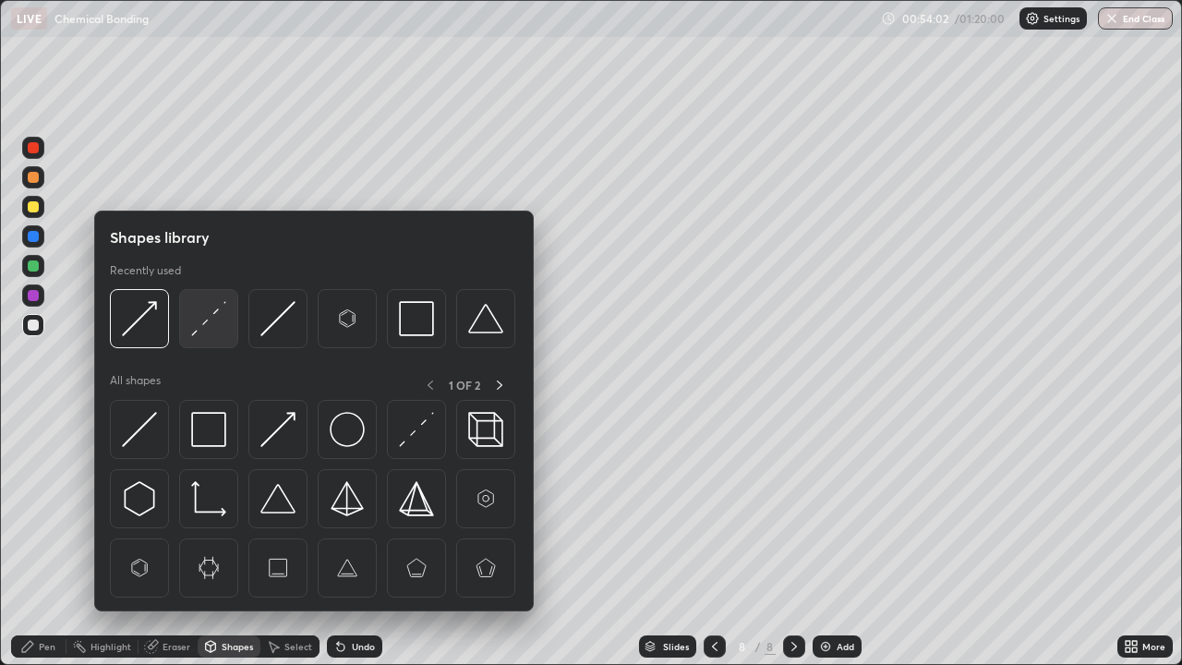
click at [216, 320] on img at bounding box center [208, 318] width 35 height 35
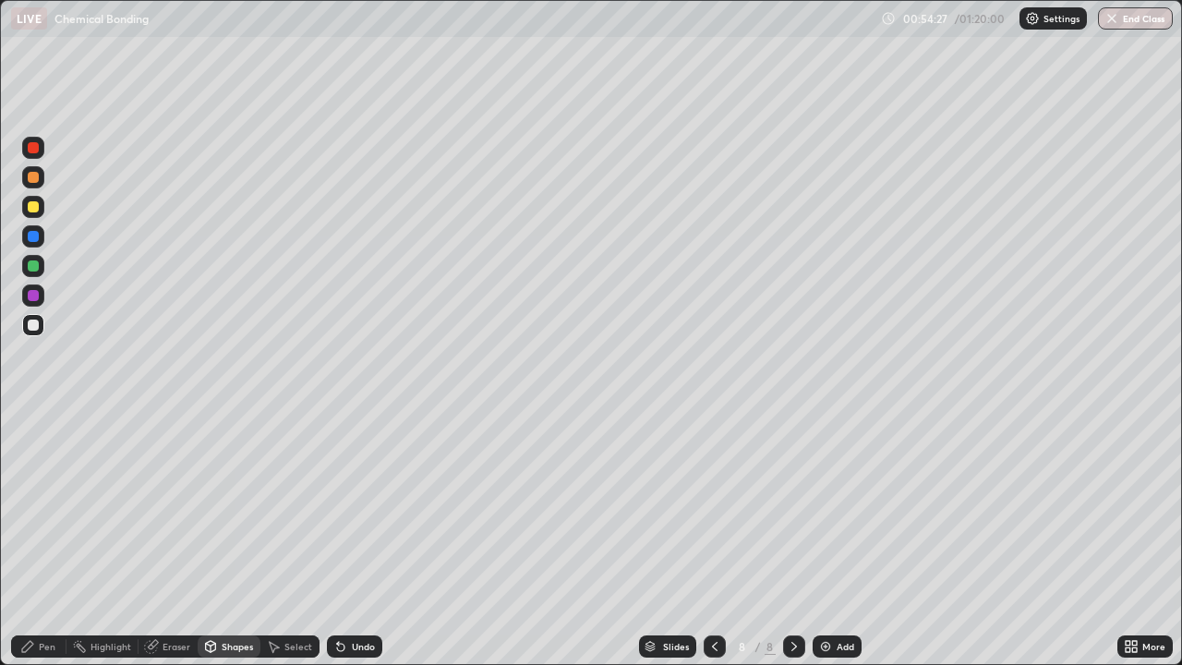
click at [42, 595] on div "Pen" at bounding box center [47, 646] width 17 height 9
click at [25, 271] on div at bounding box center [33, 266] width 22 height 22
click at [222, 595] on div "Shapes" at bounding box center [237, 646] width 31 height 9
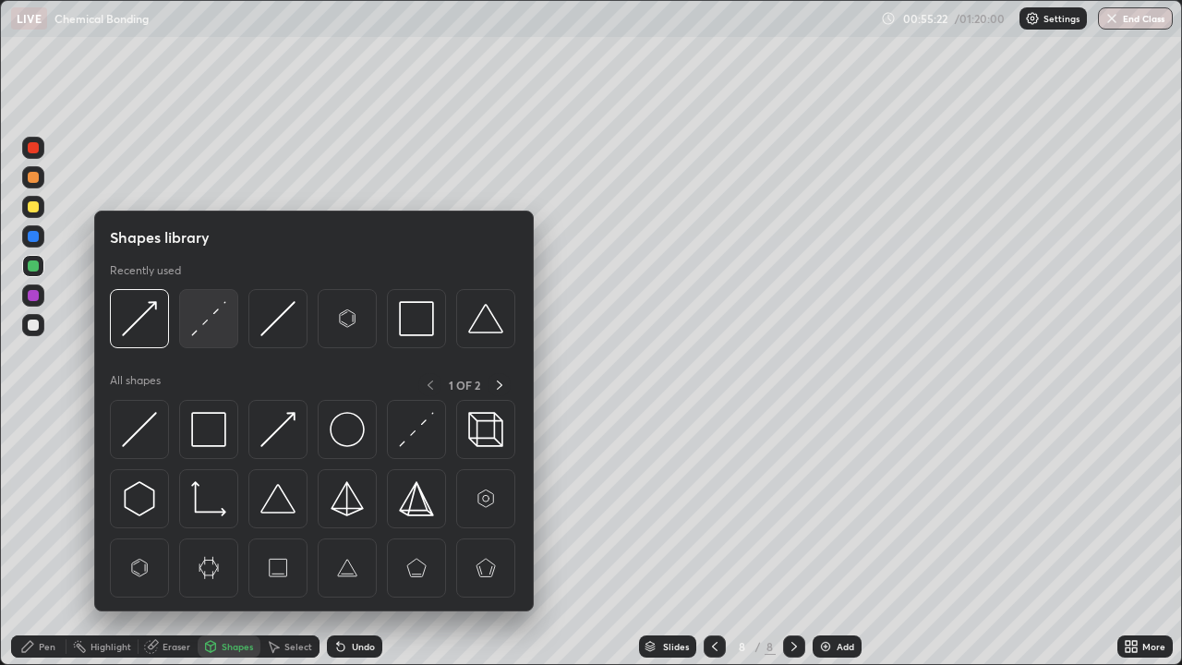
click at [207, 318] on img at bounding box center [208, 318] width 35 height 35
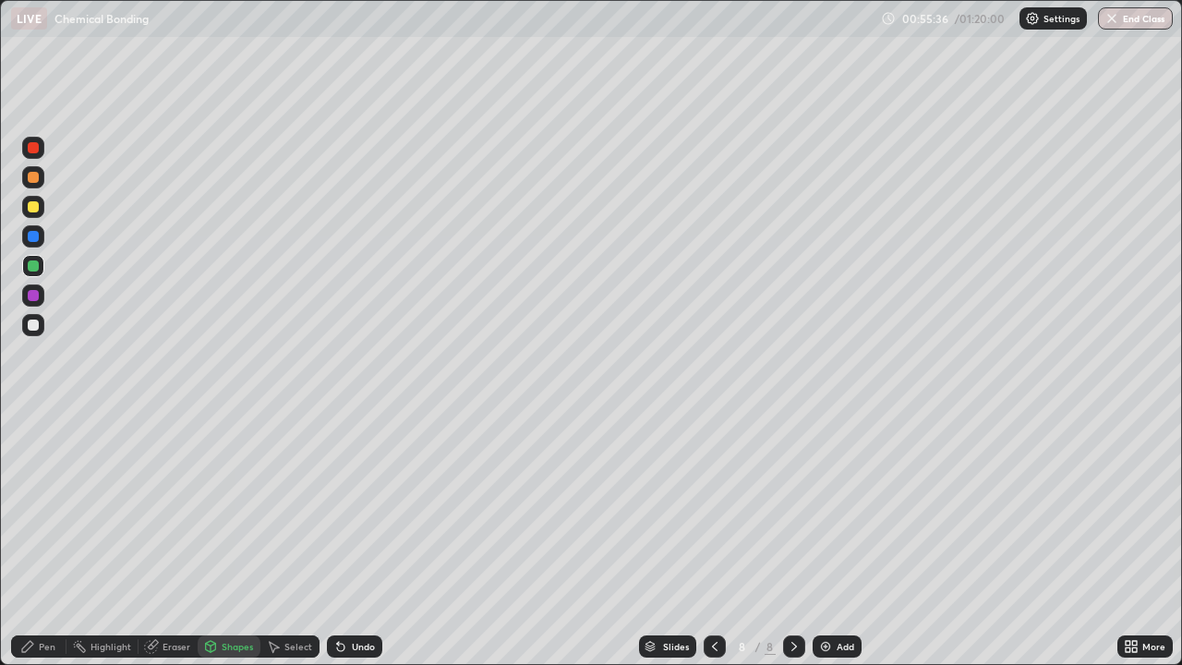
click at [33, 208] on div at bounding box center [33, 206] width 11 height 11
click at [52, 595] on div "Pen" at bounding box center [38, 646] width 55 height 22
click at [28, 327] on div at bounding box center [33, 324] width 11 height 11
click at [823, 595] on img at bounding box center [825, 646] width 15 height 15
click at [828, 595] on img at bounding box center [825, 646] width 15 height 15
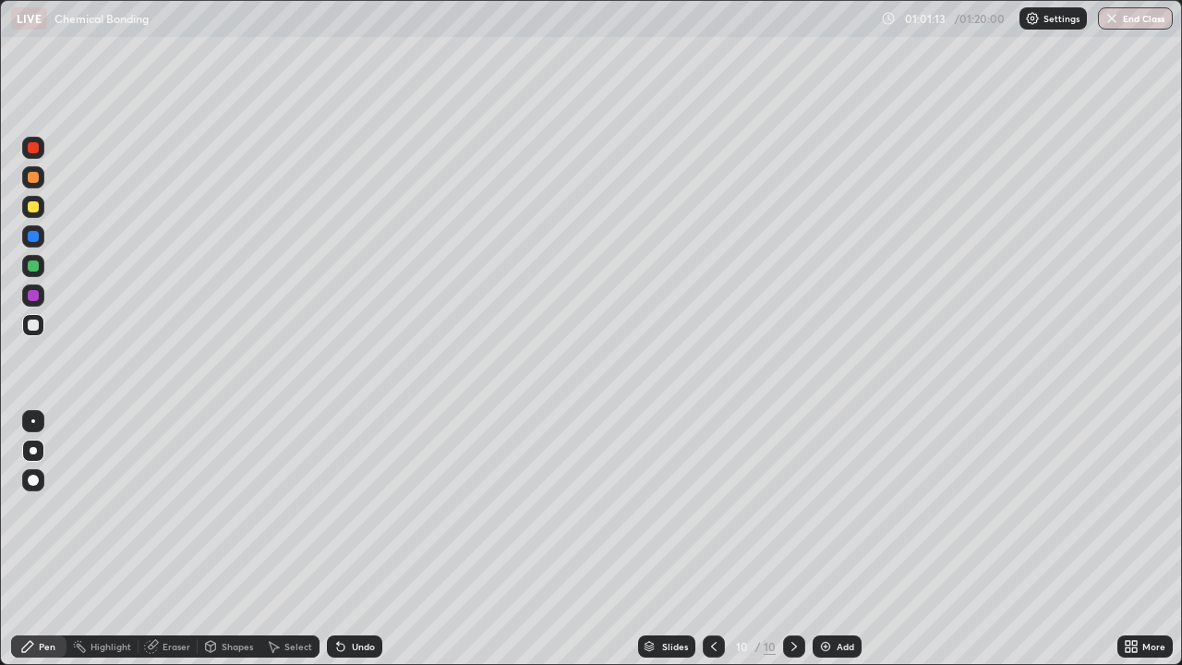
click at [30, 176] on div at bounding box center [33, 177] width 11 height 11
click at [343, 595] on icon at bounding box center [340, 646] width 15 height 15
click at [353, 595] on div "Undo" at bounding box center [354, 646] width 55 height 22
click at [359, 595] on div "Undo" at bounding box center [354, 646] width 55 height 22
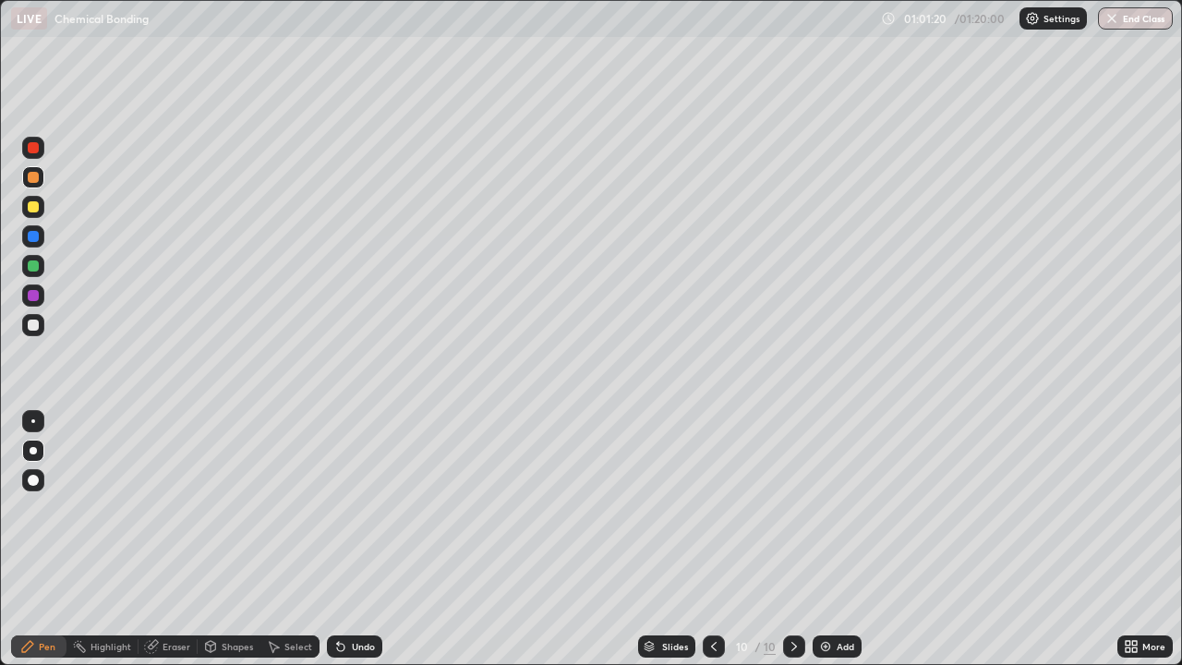
click at [362, 595] on div "Undo" at bounding box center [350, 646] width 63 height 37
click at [363, 595] on div "Undo" at bounding box center [350, 646] width 63 height 37
click at [358, 595] on div "Undo" at bounding box center [350, 646] width 63 height 37
click at [360, 595] on div "Undo" at bounding box center [350, 646] width 63 height 37
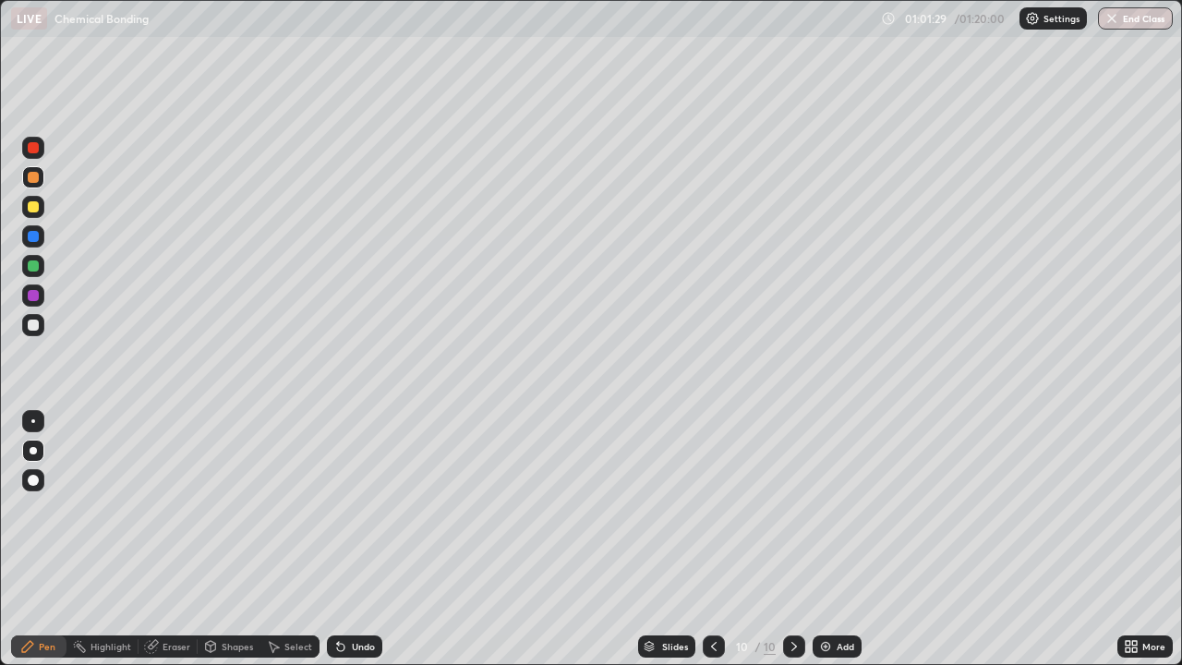
click at [33, 324] on div at bounding box center [33, 324] width 11 height 11
click at [32, 207] on div at bounding box center [33, 206] width 11 height 11
click at [34, 324] on div at bounding box center [33, 324] width 11 height 11
click at [36, 241] on div at bounding box center [33, 236] width 11 height 11
click at [28, 209] on div at bounding box center [33, 206] width 11 height 11
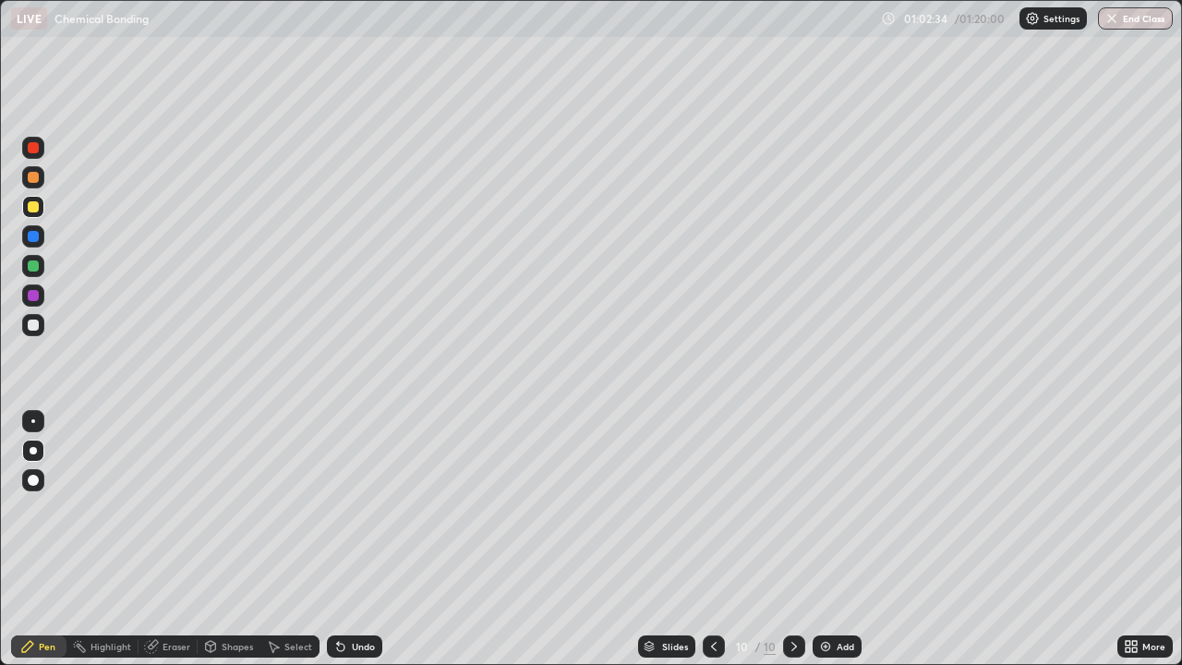
click at [36, 322] on div at bounding box center [33, 324] width 11 height 11
click at [32, 215] on div at bounding box center [33, 207] width 22 height 22
click at [339, 595] on icon at bounding box center [340, 646] width 7 height 7
click at [350, 595] on div "Undo" at bounding box center [354, 646] width 55 height 22
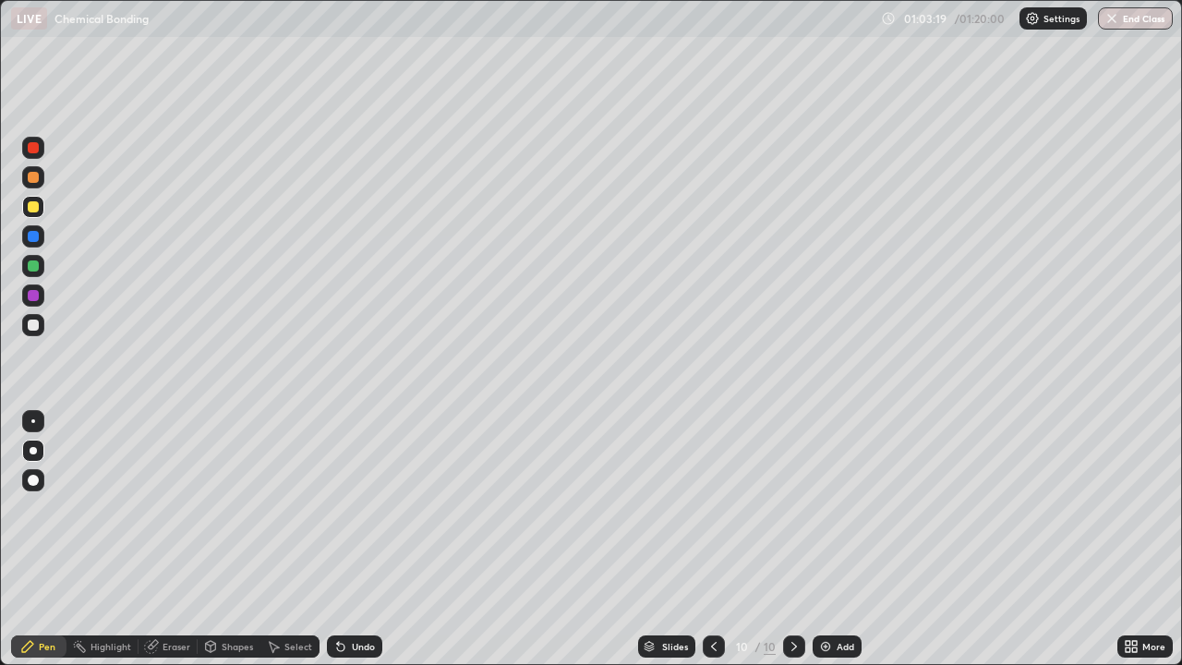
click at [350, 595] on div "Undo" at bounding box center [354, 646] width 55 height 22
click at [353, 595] on div "Undo" at bounding box center [350, 646] width 63 height 37
click at [343, 595] on icon at bounding box center [340, 646] width 15 height 15
click at [25, 326] on div at bounding box center [33, 325] width 22 height 22
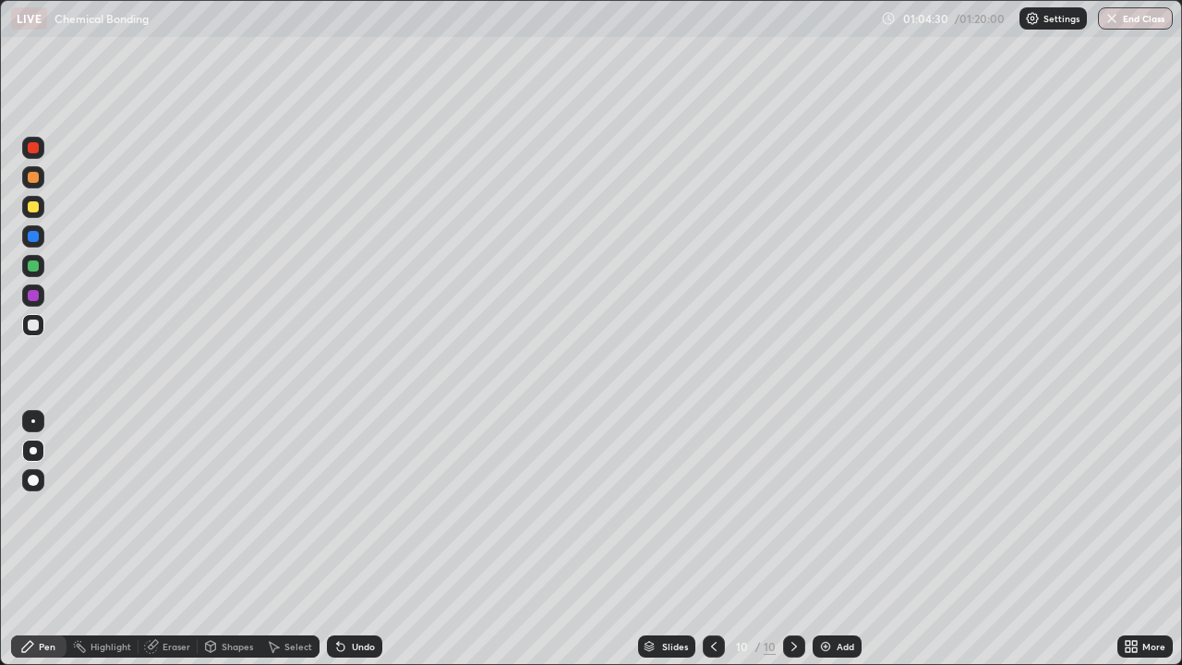
click at [226, 595] on div "Shapes" at bounding box center [237, 646] width 31 height 9
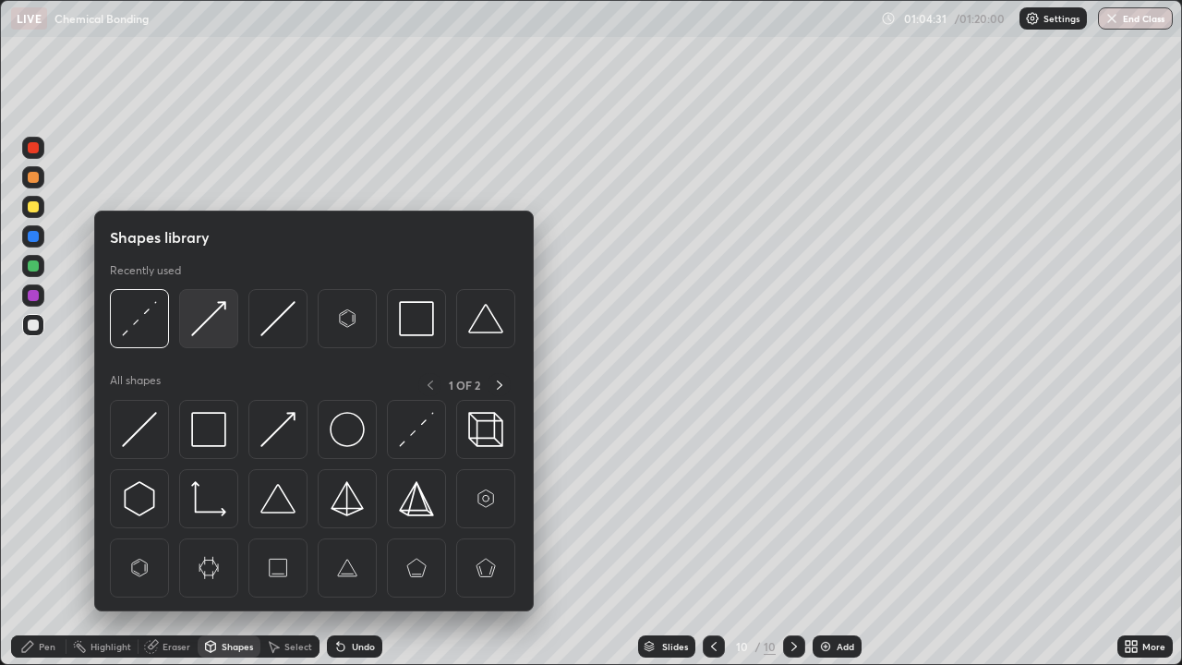
click at [214, 316] on img at bounding box center [208, 318] width 35 height 35
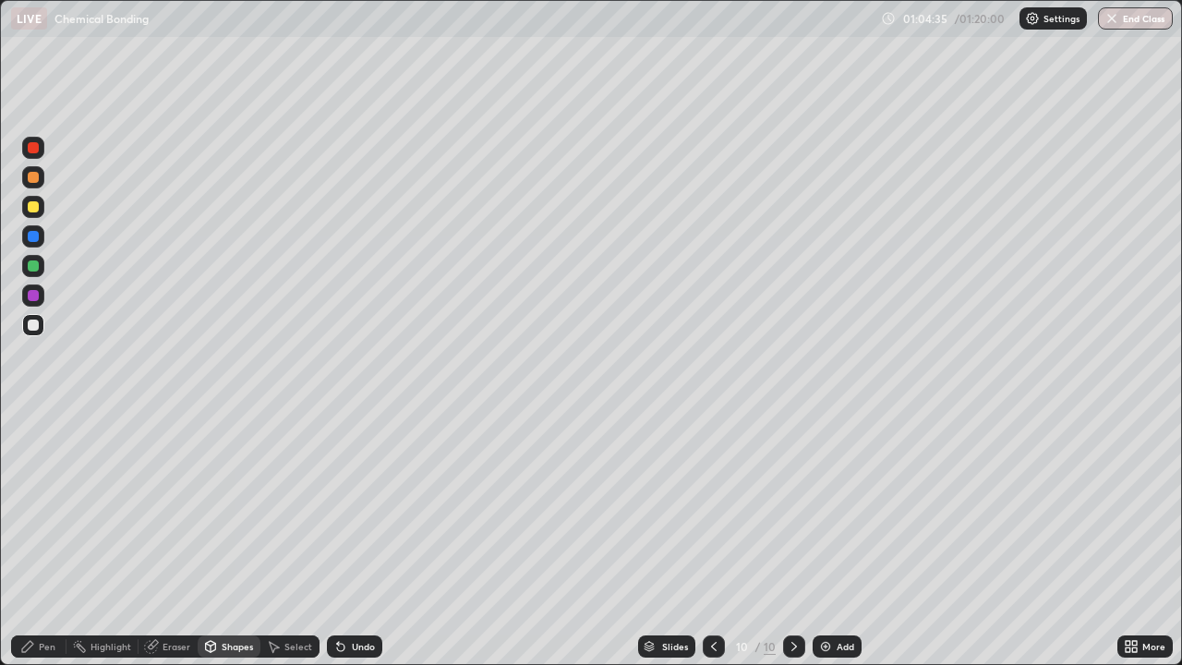
click at [46, 595] on div "Pen" at bounding box center [38, 646] width 55 height 22
click at [33, 205] on div at bounding box center [33, 206] width 11 height 11
click at [231, 595] on div "Shapes" at bounding box center [237, 646] width 31 height 9
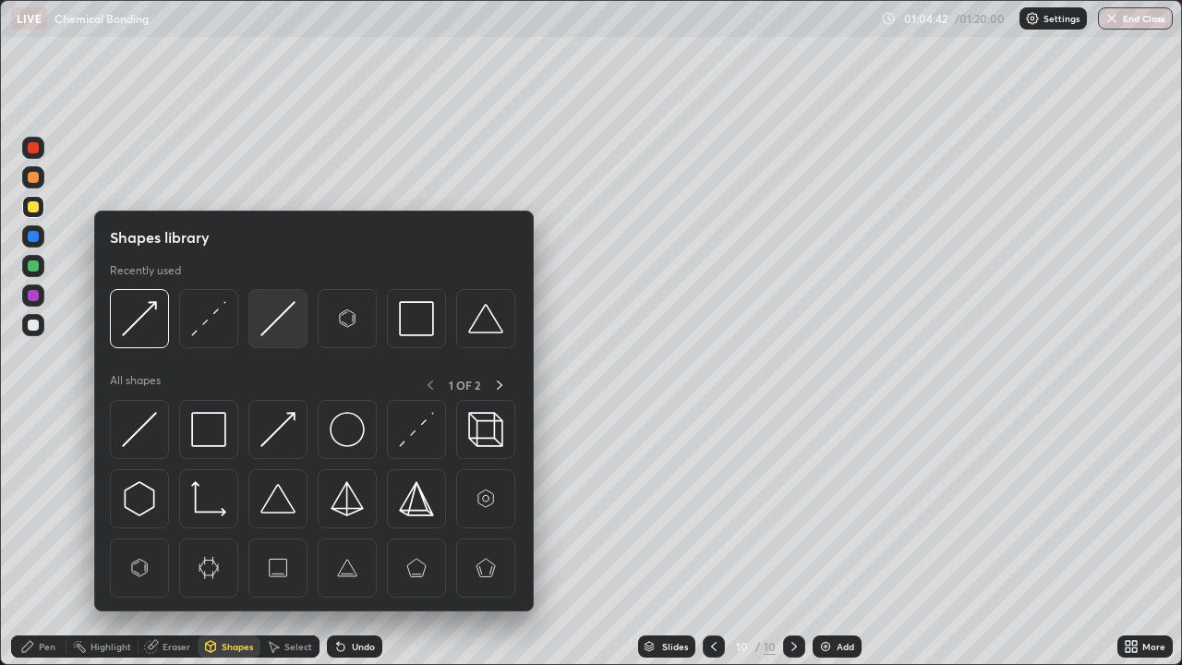
click at [278, 322] on img at bounding box center [277, 318] width 35 height 35
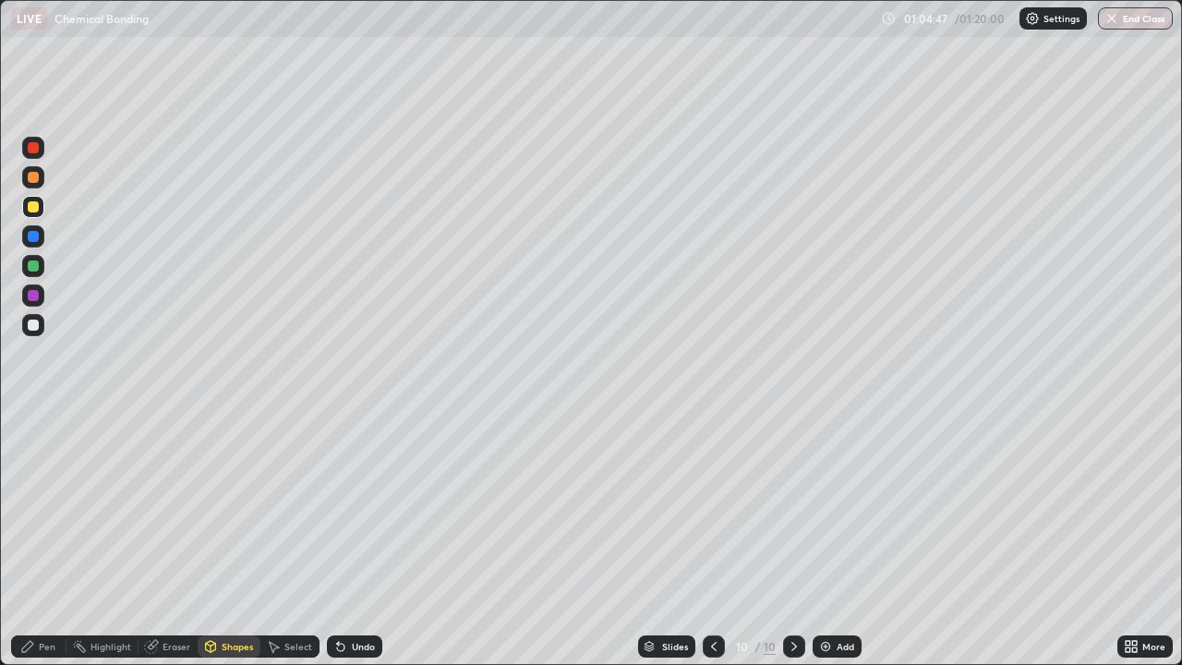
click at [52, 595] on div "Pen" at bounding box center [38, 646] width 55 height 22
click at [33, 327] on div at bounding box center [33, 324] width 11 height 11
click at [36, 186] on div at bounding box center [33, 177] width 22 height 22
click at [232, 595] on div "Shapes" at bounding box center [237, 646] width 31 height 9
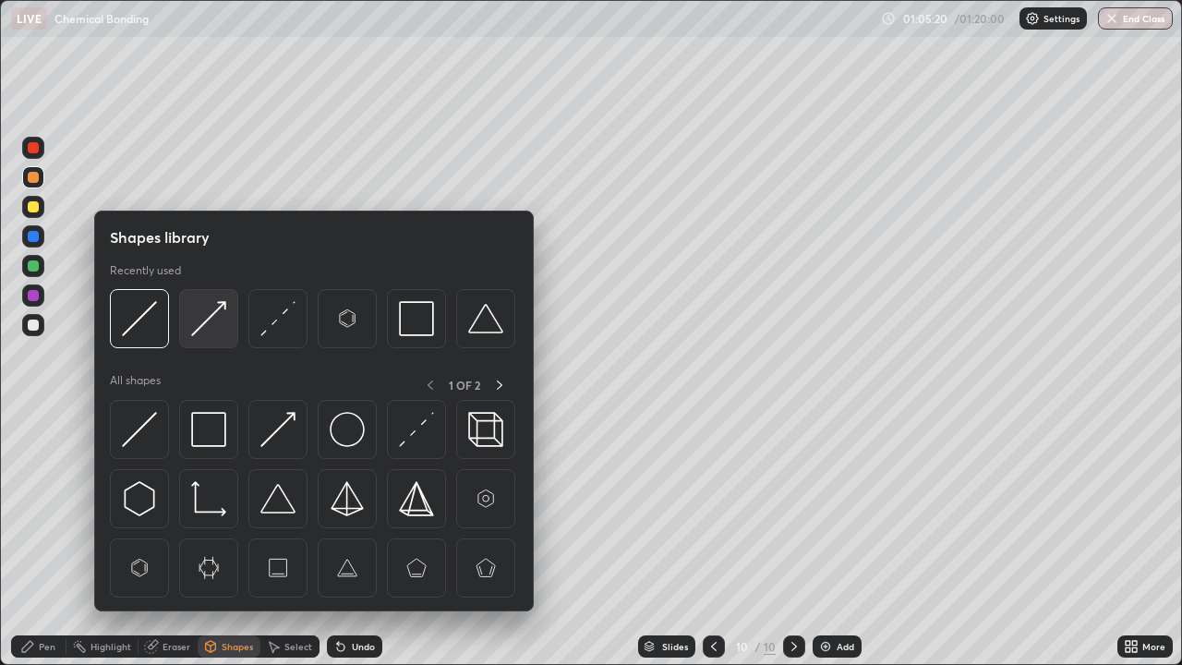
click at [213, 321] on img at bounding box center [208, 318] width 35 height 35
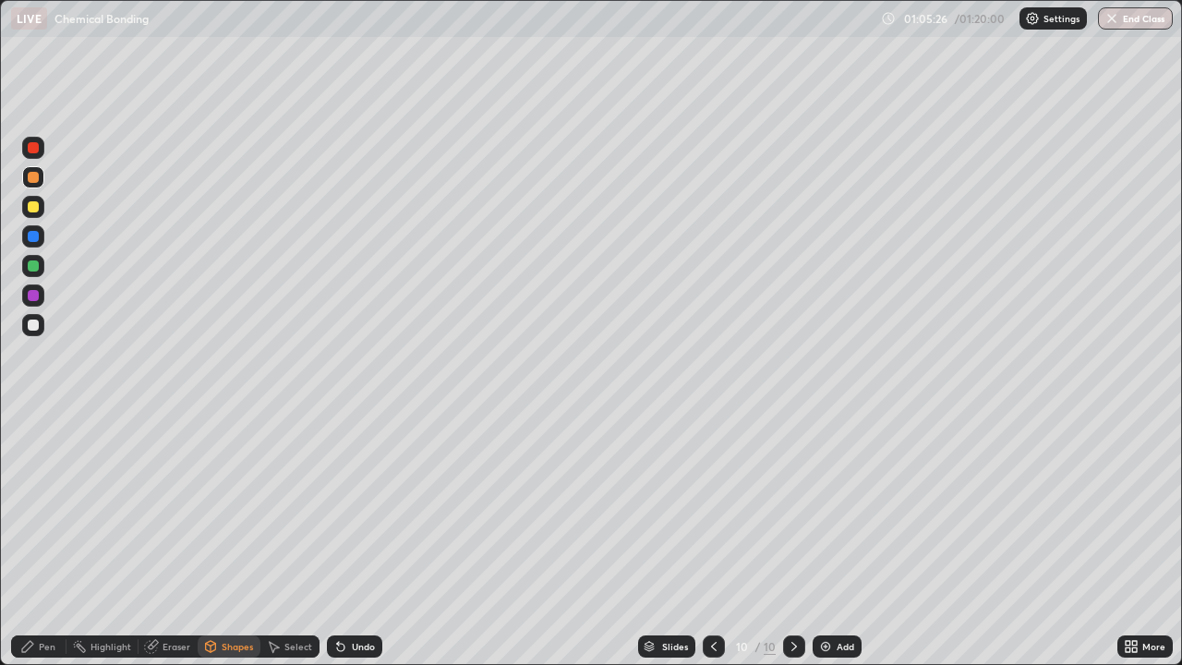
click at [44, 595] on div "Pen" at bounding box center [47, 646] width 17 height 9
click at [30, 206] on div at bounding box center [33, 206] width 11 height 11
click at [220, 595] on div "Shapes" at bounding box center [229, 646] width 63 height 22
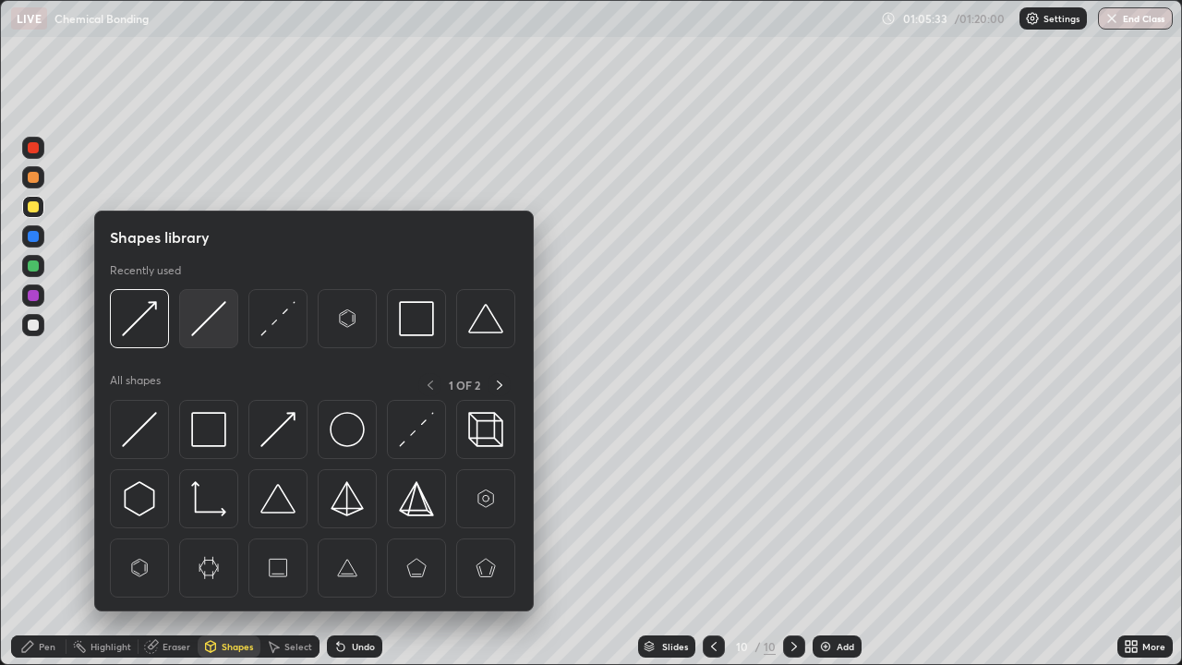
click at [207, 317] on img at bounding box center [208, 318] width 35 height 35
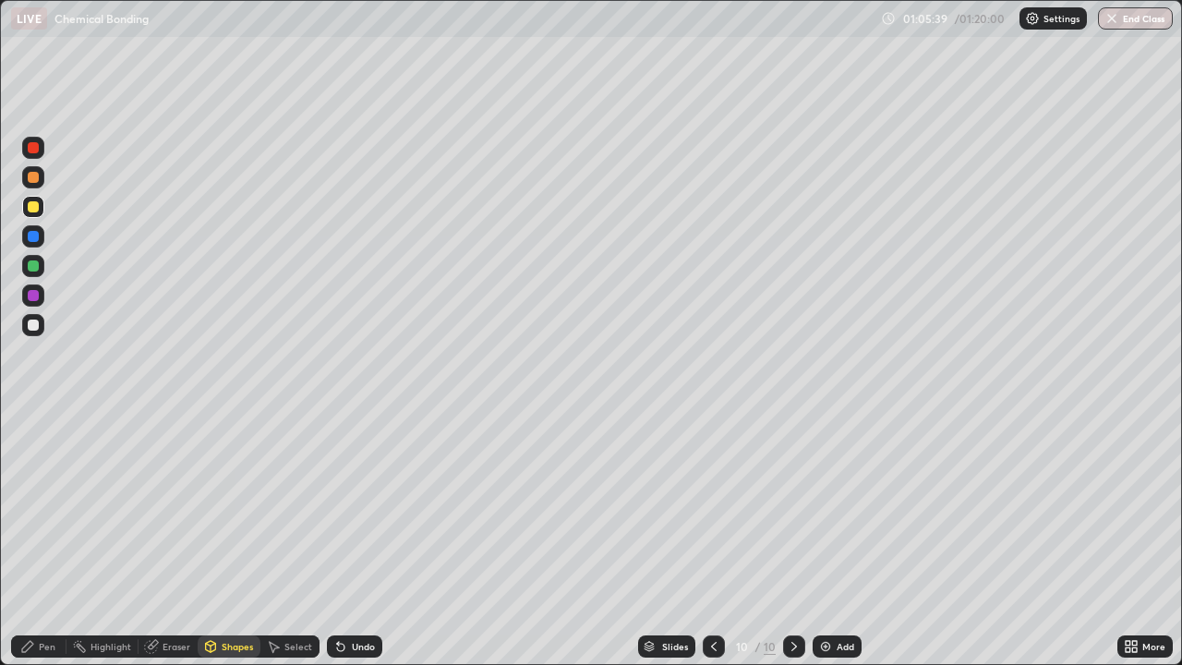
click at [54, 595] on div "Pen" at bounding box center [47, 646] width 17 height 9
click at [32, 298] on div at bounding box center [33, 295] width 11 height 11
click at [32, 273] on div at bounding box center [33, 266] width 22 height 22
click at [33, 330] on div at bounding box center [33, 324] width 11 height 11
click at [711, 595] on div at bounding box center [713, 646] width 22 height 22
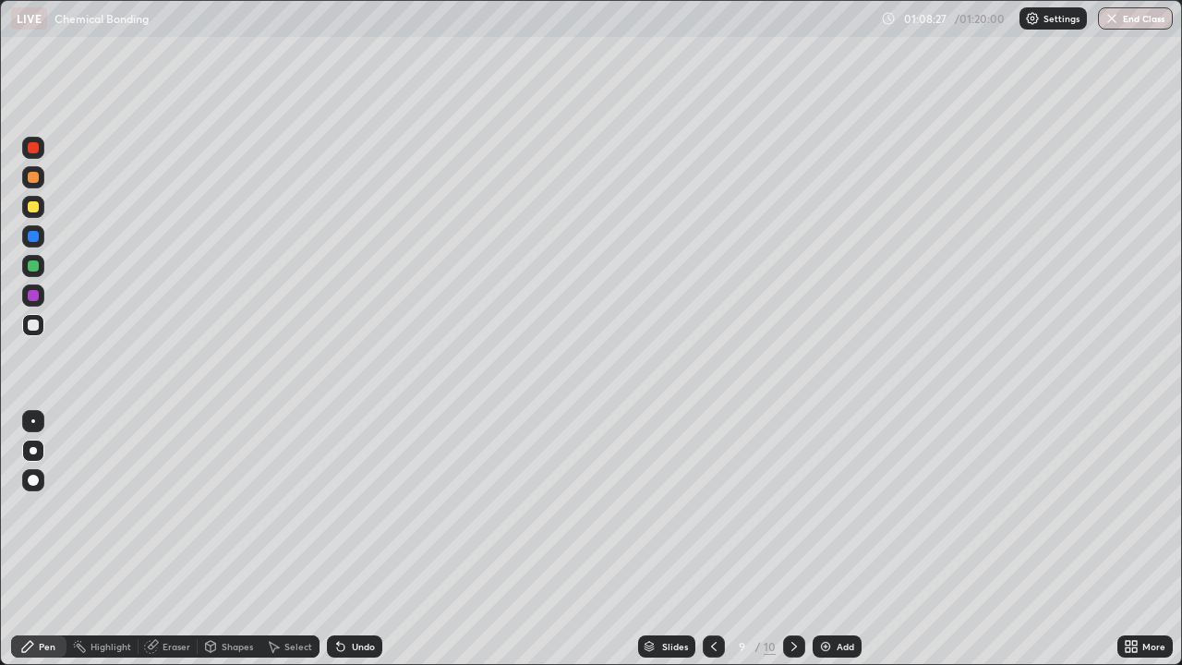
click at [714, 595] on icon at bounding box center [714, 646] width 6 height 9
click at [792, 595] on icon at bounding box center [793, 646] width 15 height 15
click at [795, 595] on icon at bounding box center [793, 646] width 15 height 15
click at [183, 595] on div "Eraser" at bounding box center [176, 646] width 28 height 9
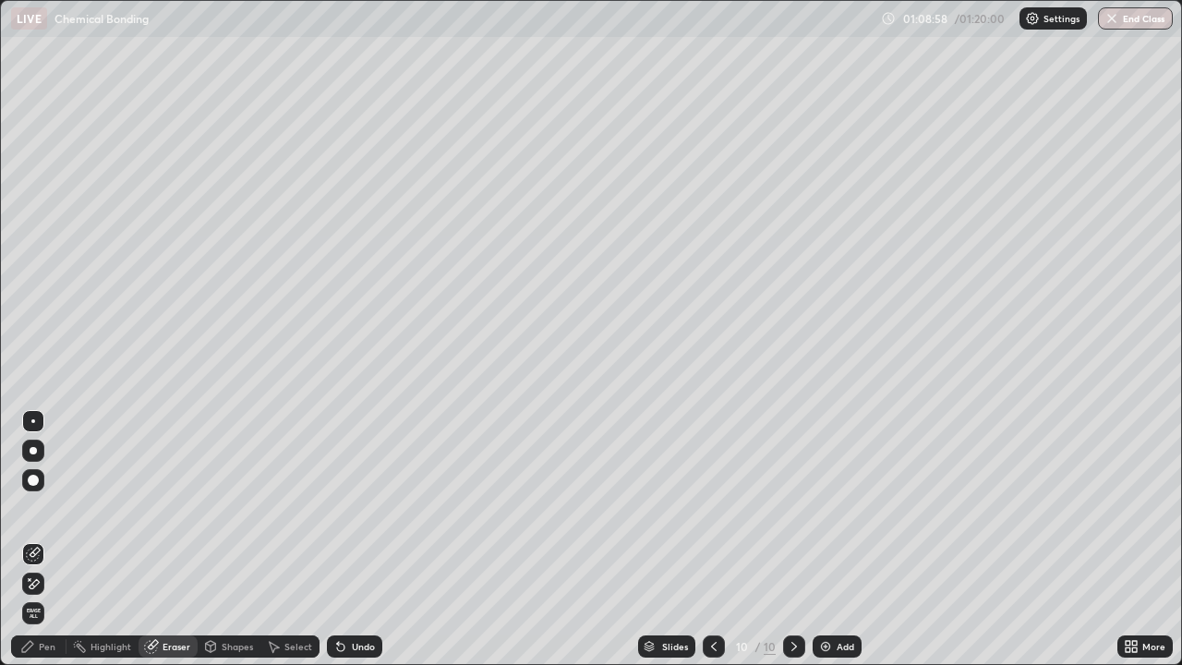
click at [57, 595] on div "Pen" at bounding box center [38, 646] width 55 height 22
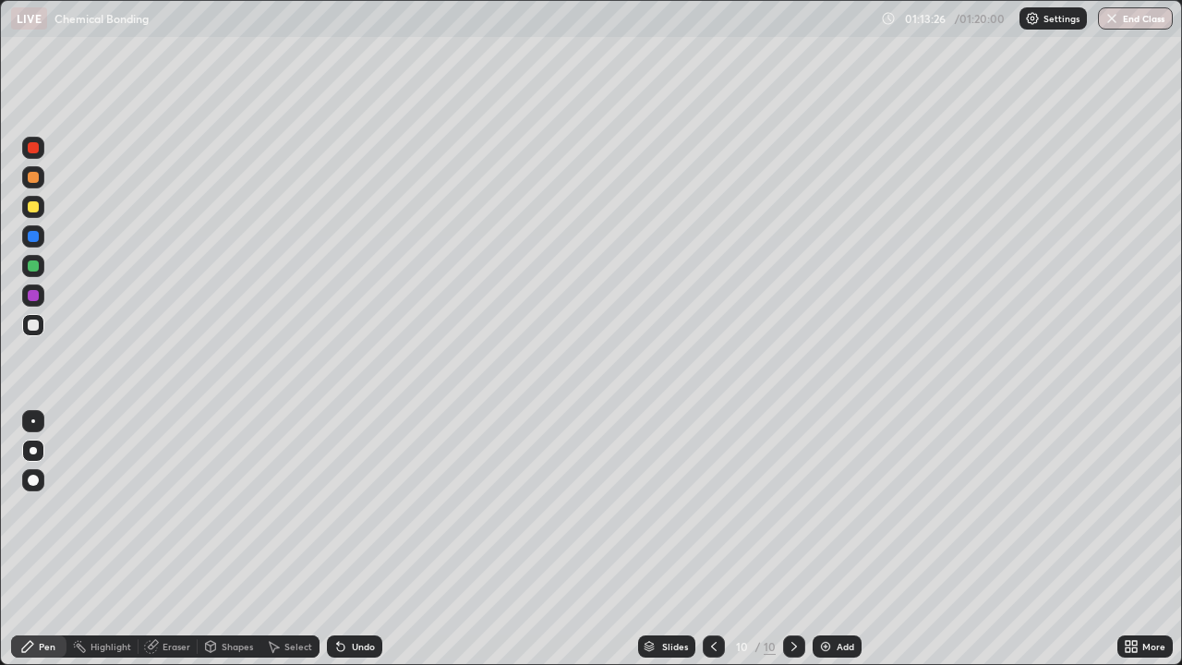
click at [1119, 17] on button "End Class" at bounding box center [1135, 18] width 75 height 22
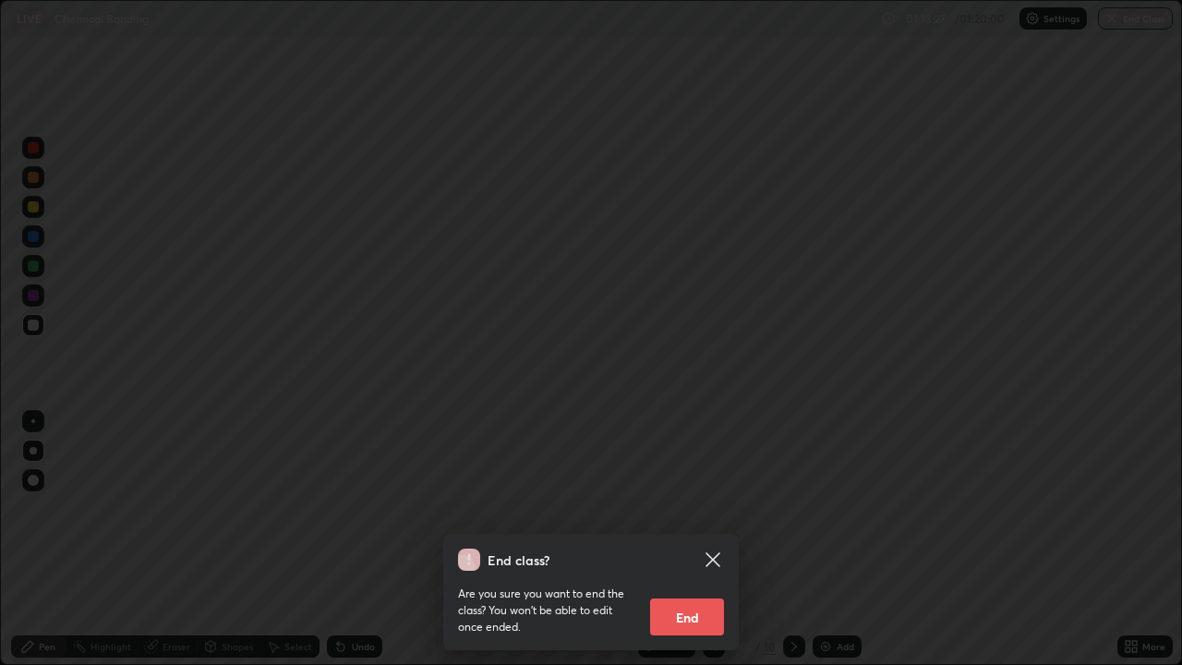
click at [694, 595] on button "End" at bounding box center [687, 616] width 74 height 37
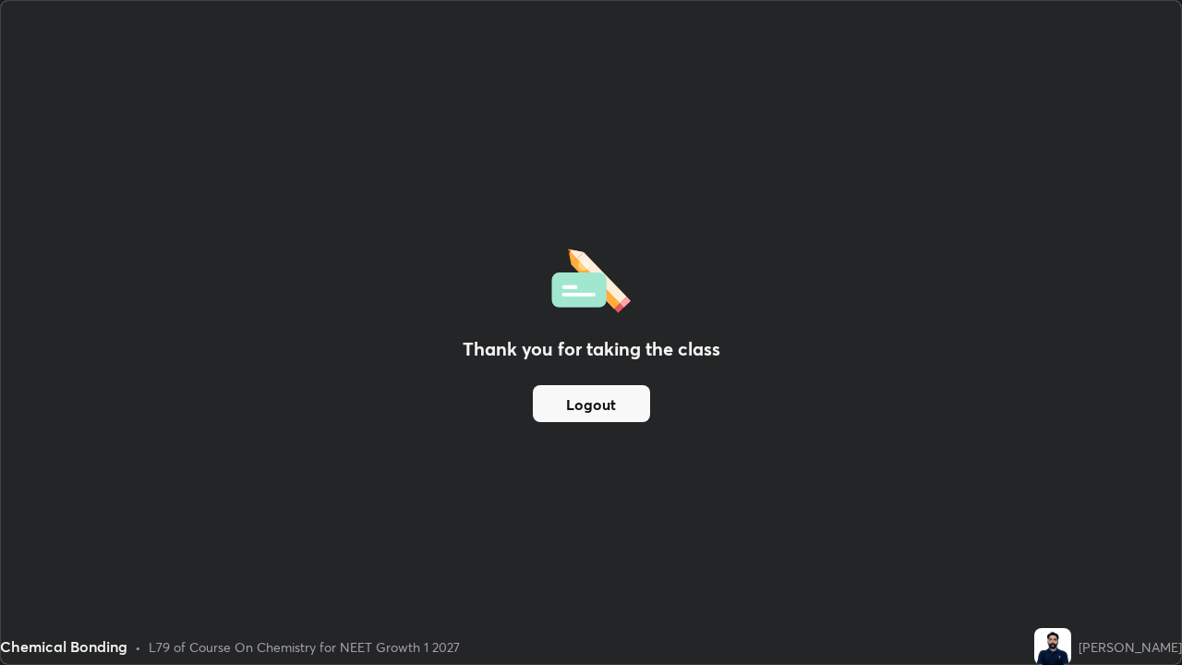
click at [619, 403] on button "Logout" at bounding box center [591, 403] width 117 height 37
